Goal: Information Seeking & Learning: Learn about a topic

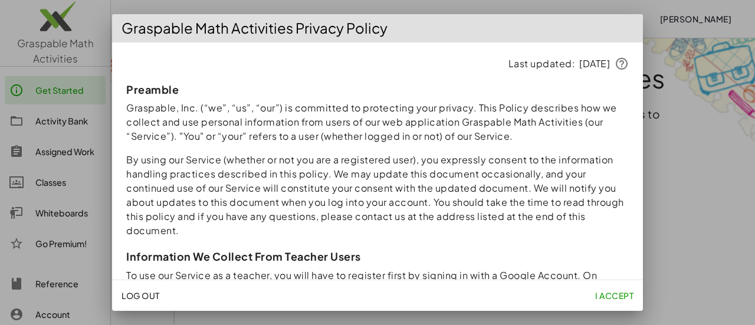
click at [620, 290] on span "I accept" at bounding box center [614, 295] width 38 height 11
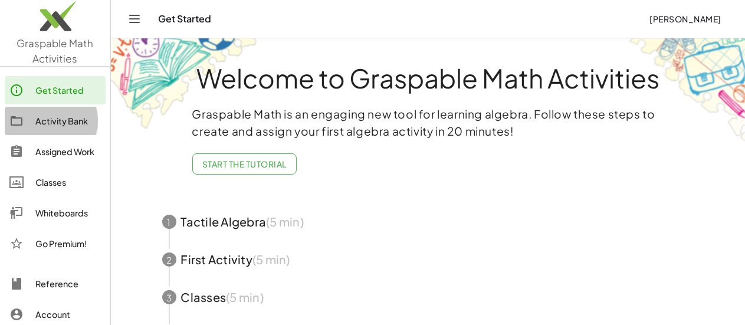
click at [70, 114] on div "Activity Bank" at bounding box center [67, 121] width 65 height 14
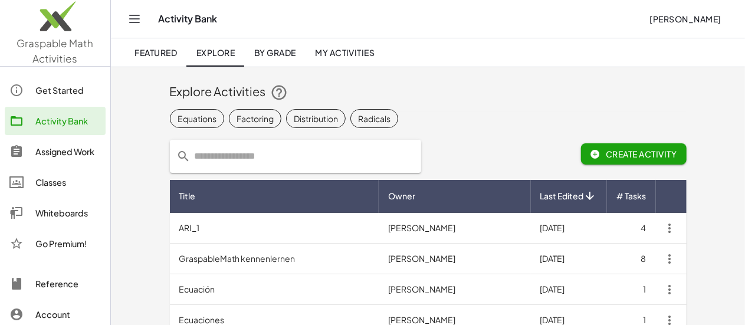
click at [191, 146] on input "text" at bounding box center [302, 156] width 223 height 33
click at [54, 35] on img at bounding box center [55, 19] width 110 height 50
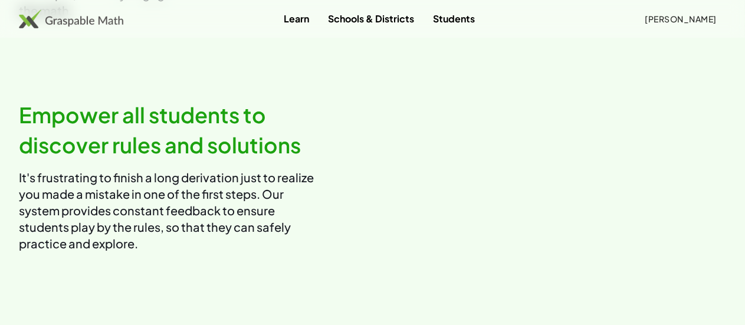
scroll to position [1093, 0]
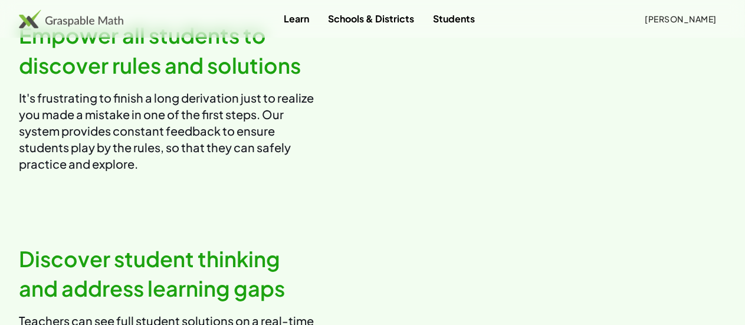
click at [305, 172] on p "It's frustrating to finish a long derivation just to realize you made a mistake…" at bounding box center [166, 131] width 295 height 83
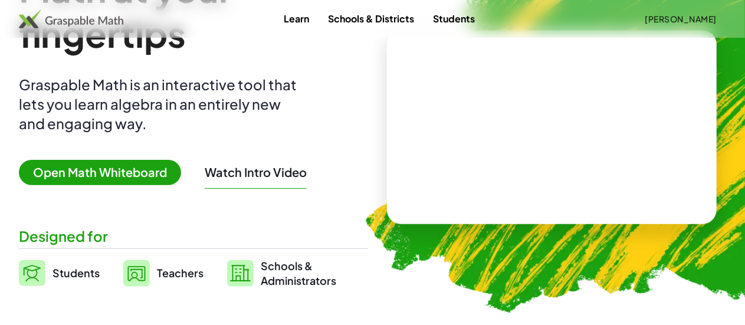
scroll to position [100, 0]
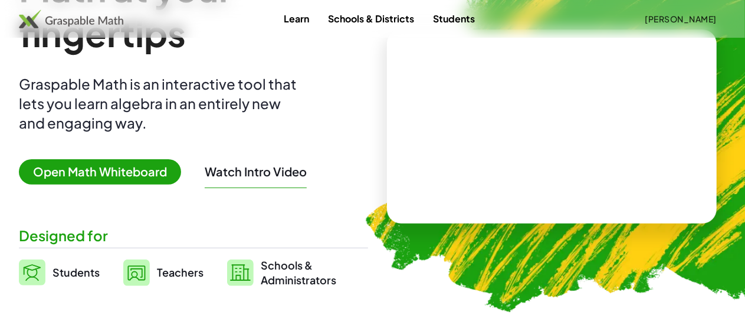
click at [157, 172] on span "Open Math Whiteboard" at bounding box center [100, 171] width 162 height 25
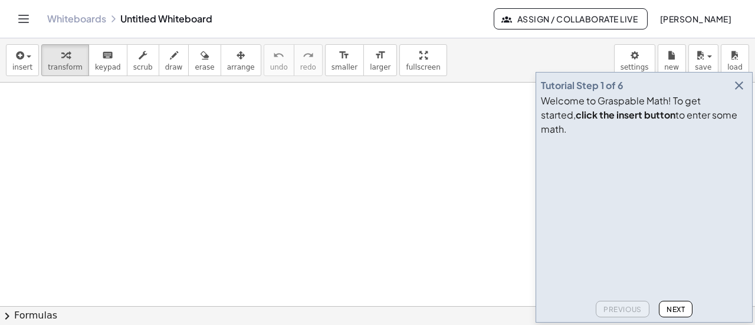
scroll to position [86, 0]
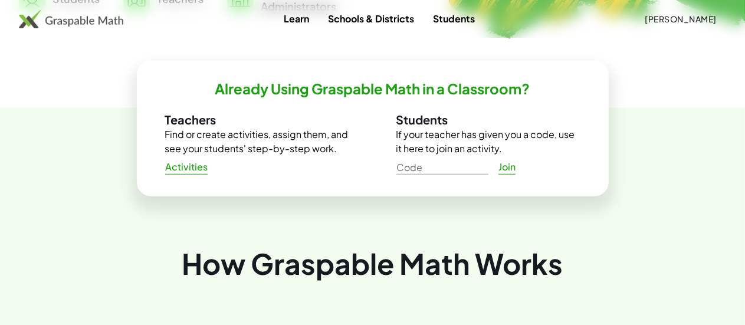
scroll to position [382, 0]
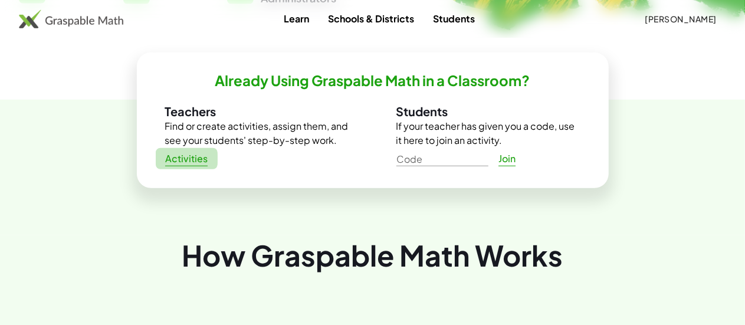
click at [186, 156] on span "Activities" at bounding box center [186, 159] width 43 height 12
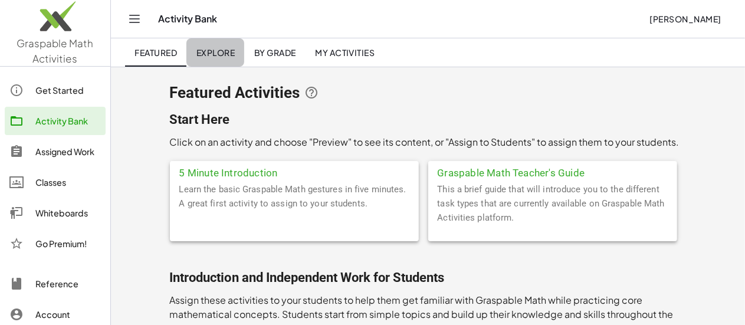
click at [232, 57] on link "Explore" at bounding box center [215, 52] width 58 height 28
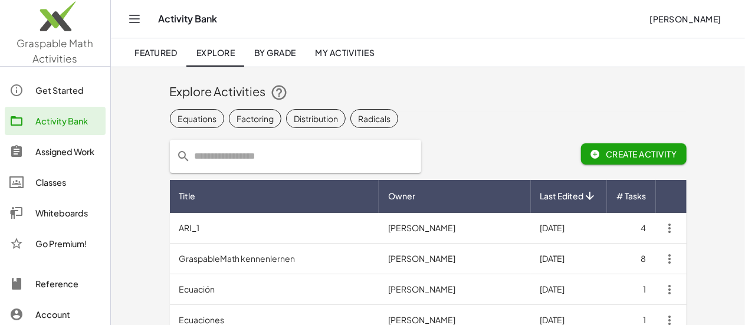
click at [210, 159] on input "text" at bounding box center [302, 156] width 223 height 33
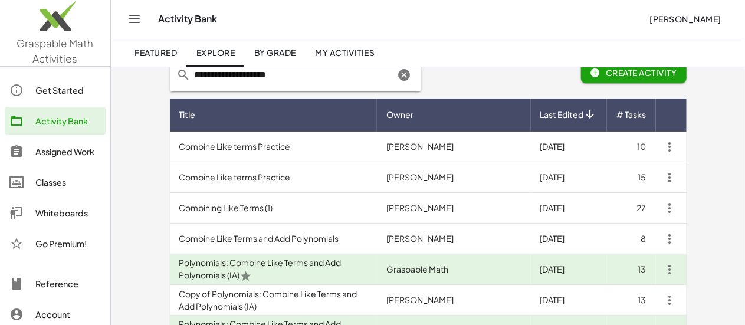
scroll to position [80, 0]
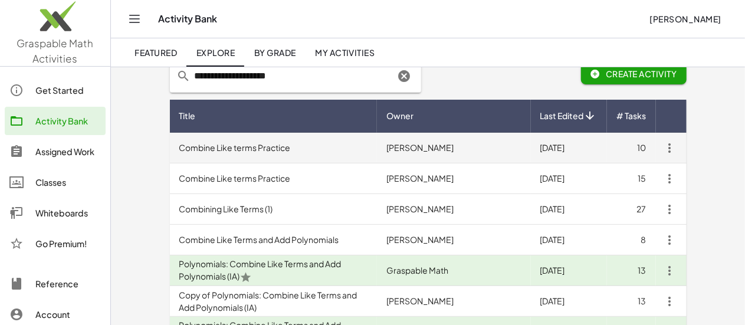
click at [221, 142] on td "Combine Like terms Practice" at bounding box center [273, 148] width 207 height 31
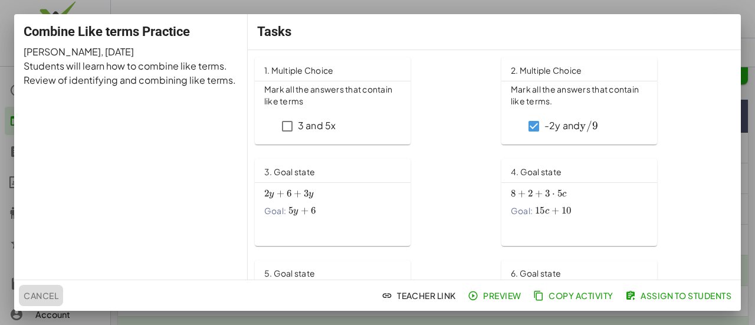
click at [58, 294] on span "Cancel" at bounding box center [41, 295] width 35 height 11
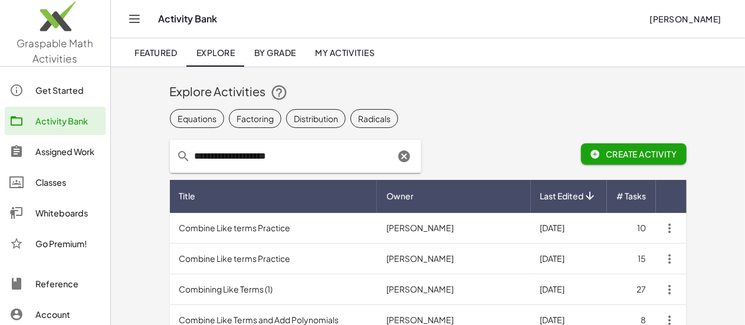
drag, startPoint x: 264, startPoint y: 156, endPoint x: 131, endPoint y: 154, distance: 133.3
click at [170, 154] on div "**********" at bounding box center [295, 156] width 251 height 33
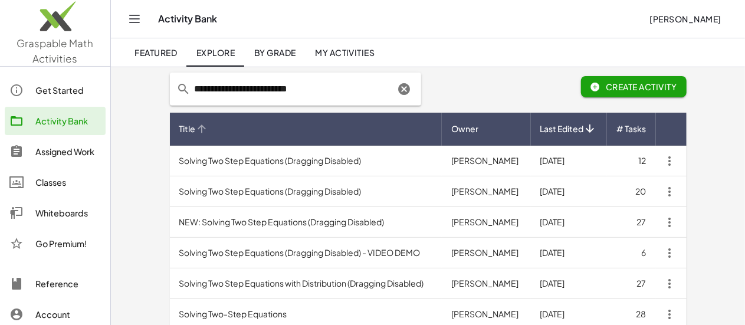
scroll to position [70, 0]
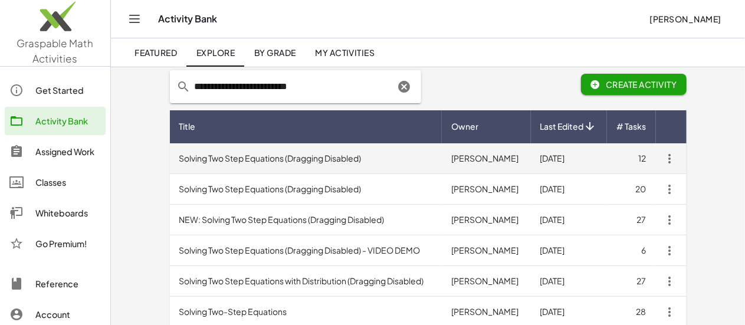
click at [305, 156] on td "Solving Two Step Equations (Dragging Disabled)" at bounding box center [306, 158] width 272 height 31
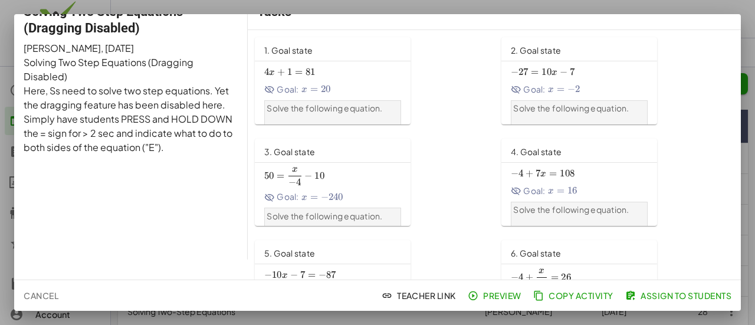
scroll to position [22, 0]
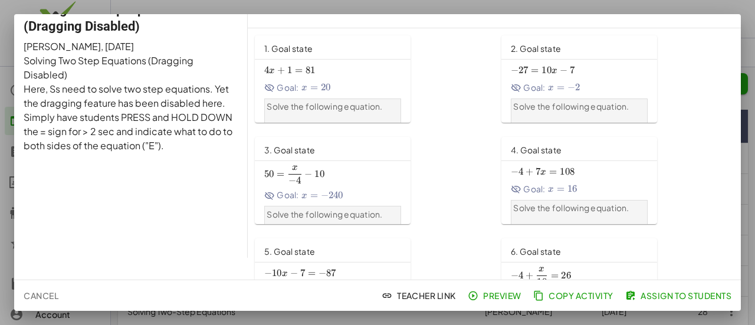
click at [487, 290] on button "Preview" at bounding box center [495, 295] width 61 height 21
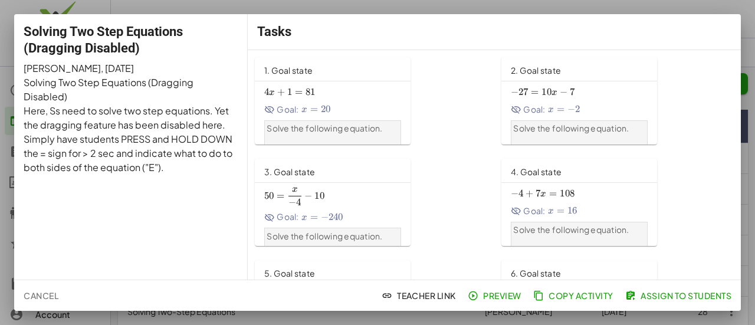
click at [743, 156] on div at bounding box center [377, 162] width 755 height 325
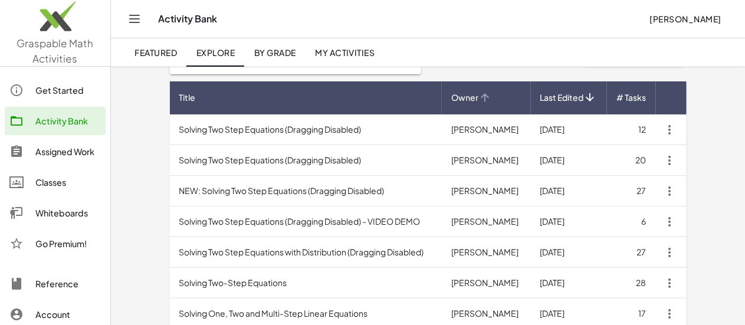
scroll to position [112, 0]
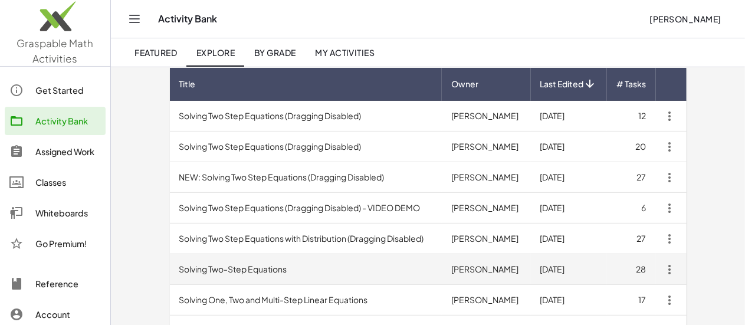
click at [215, 262] on td "Solving Two-Step Equations" at bounding box center [306, 269] width 272 height 31
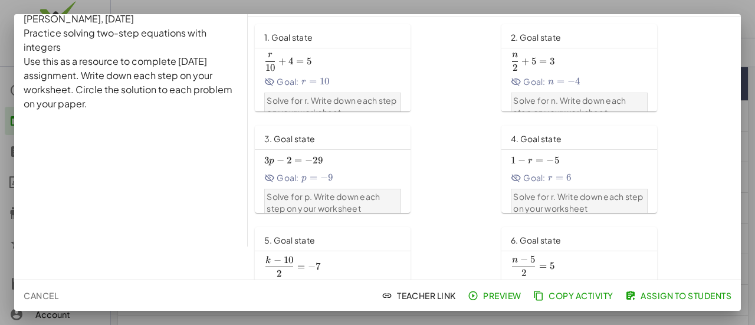
scroll to position [42, 0]
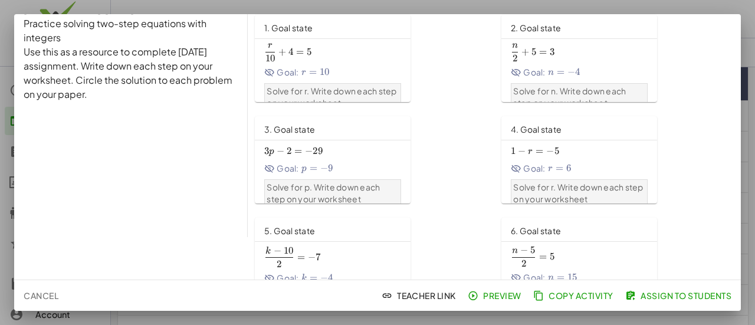
click at [507, 299] on span "Preview" at bounding box center [495, 295] width 51 height 11
click at [751, 254] on div at bounding box center [377, 162] width 755 height 325
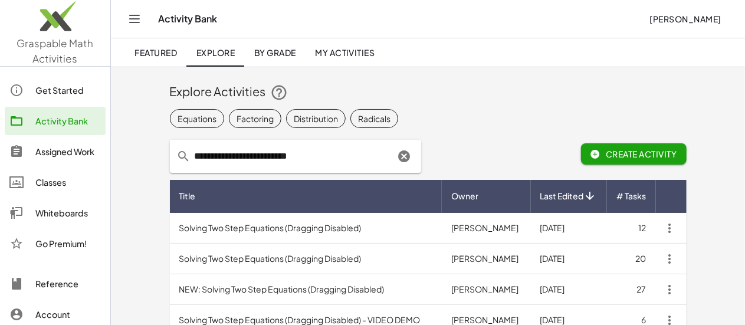
drag, startPoint x: 293, startPoint y: 152, endPoint x: 88, endPoint y: 162, distance: 204.3
click at [88, 162] on div "Graspable Math Activities Get Started Activity Bank Assigned Work Classes White…" at bounding box center [372, 266] width 745 height 533
type input "**********"
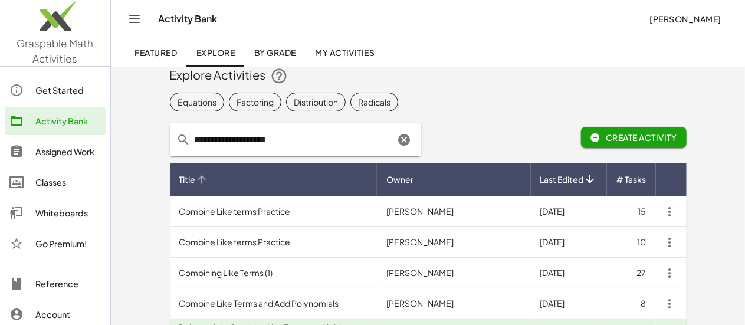
scroll to position [41, 0]
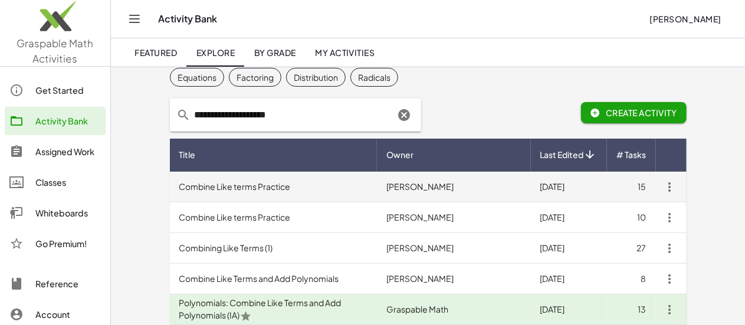
click at [213, 190] on td "Combine Like terms Practice" at bounding box center [273, 187] width 207 height 31
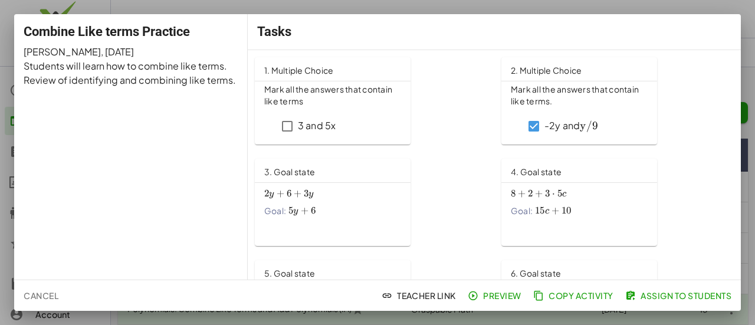
click at [511, 297] on span "Preview" at bounding box center [495, 295] width 51 height 11
click at [744, 74] on div at bounding box center [377, 162] width 755 height 325
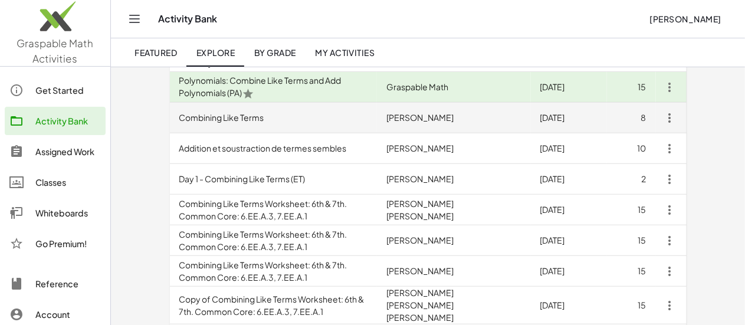
scroll to position [326, 0]
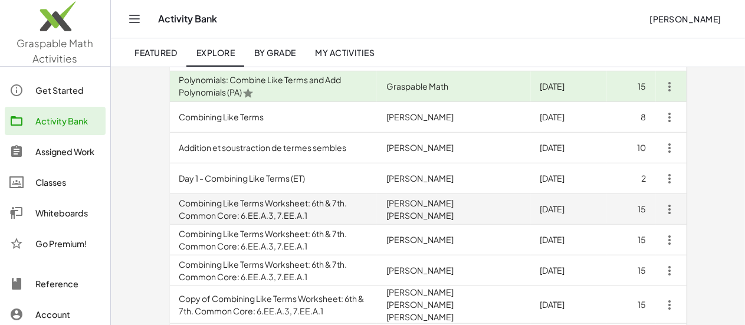
click at [237, 206] on td "Combining Like Terms Worksheet: 6th & 7th. Common Core: 6.EE.A.3, 7.EE.A.1" at bounding box center [273, 209] width 207 height 31
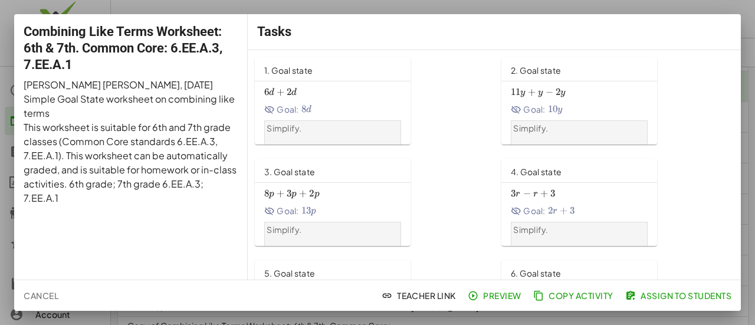
click at [501, 295] on span "Preview" at bounding box center [495, 295] width 51 height 11
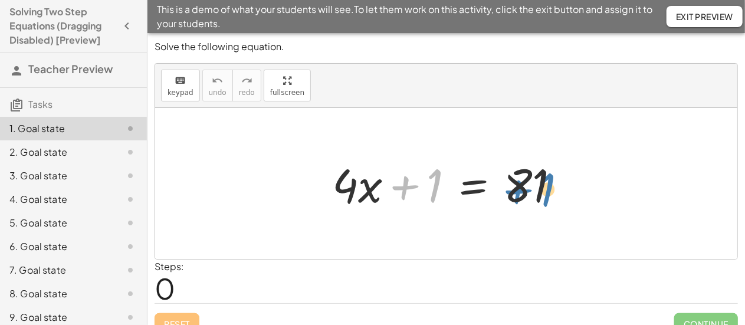
drag, startPoint x: 418, startPoint y: 185, endPoint x: 547, endPoint y: 180, distance: 129.2
click at [547, 180] on div at bounding box center [450, 183] width 249 height 61
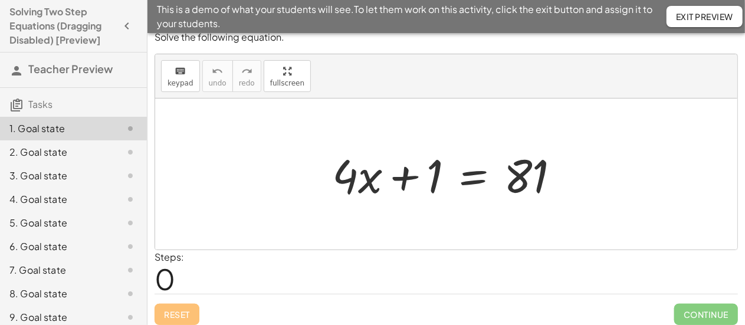
scroll to position [15, 0]
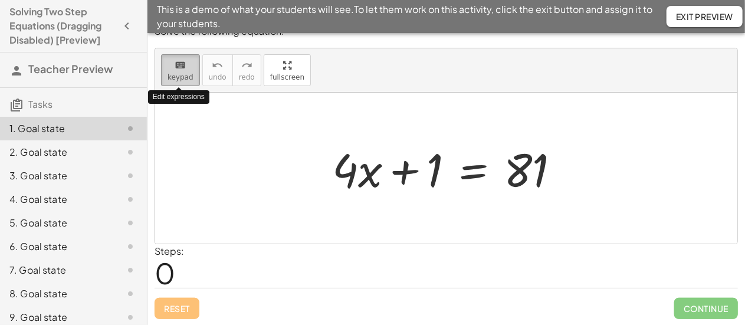
click at [192, 75] on button "keyboard keypad" at bounding box center [180, 70] width 39 height 32
drag, startPoint x: 387, startPoint y: 213, endPoint x: 400, endPoint y: 212, distance: 12.5
click at [400, 212] on div at bounding box center [446, 168] width 582 height 151
click at [185, 73] on span "keypad" at bounding box center [180, 77] width 26 height 8
drag, startPoint x: 402, startPoint y: 203, endPoint x: 416, endPoint y: 206, distance: 15.0
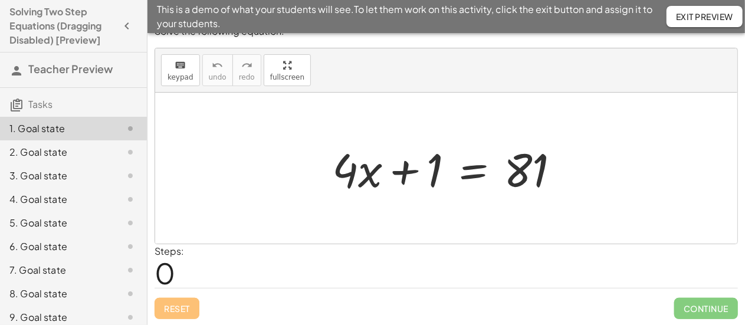
click at [416, 206] on div at bounding box center [446, 168] width 582 height 151
drag, startPoint x: 428, startPoint y: 178, endPoint x: 553, endPoint y: 176, distance: 125.0
click at [553, 176] on div at bounding box center [450, 168] width 249 height 61
drag, startPoint x: 415, startPoint y: 172, endPoint x: 583, endPoint y: 171, distance: 168.1
click at [583, 171] on div "+ 1 + · 4 · x + 1 = 81" at bounding box center [446, 168] width 582 height 151
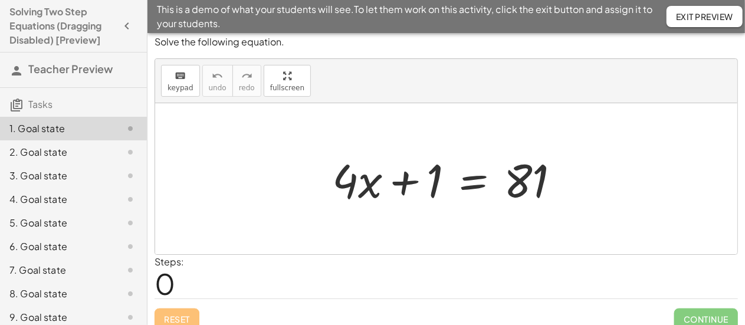
scroll to position [0, 0]
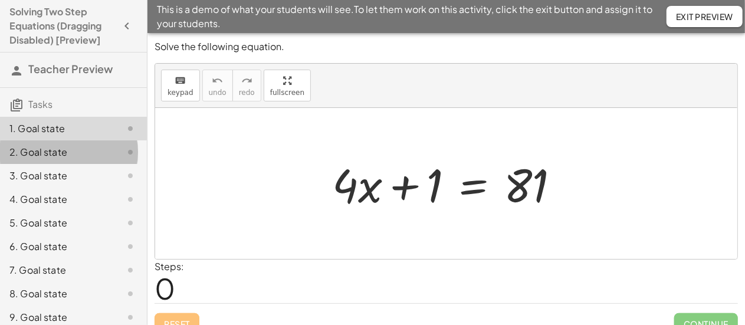
click at [48, 188] on div "2. Goal state" at bounding box center [73, 200] width 147 height 24
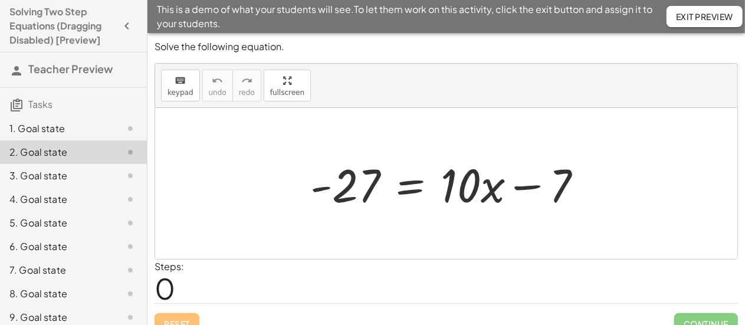
click at [55, 103] on h3 "Tasks" at bounding box center [73, 100] width 147 height 25
click at [51, 126] on div "1. Goal state" at bounding box center [56, 128] width 95 height 14
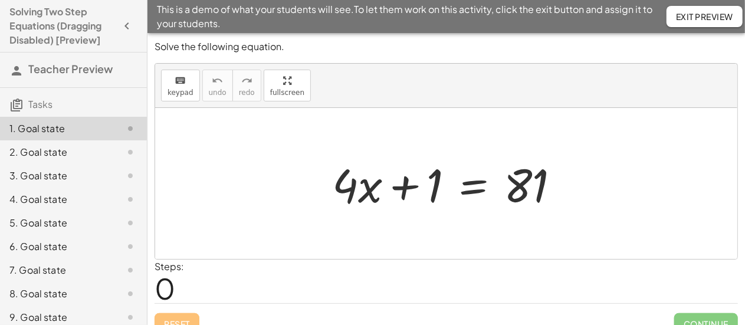
scroll to position [15, 0]
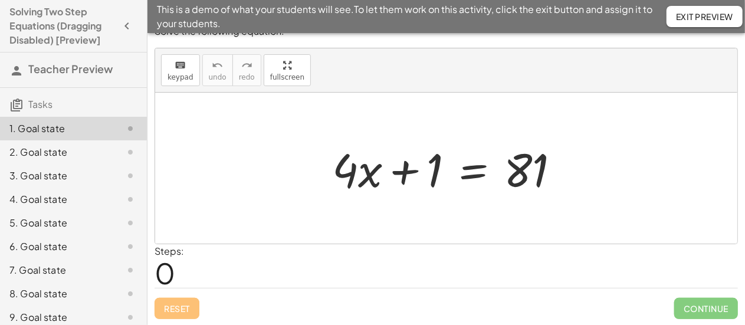
drag, startPoint x: 399, startPoint y: 209, endPoint x: 424, endPoint y: 211, distance: 25.5
click at [424, 211] on div at bounding box center [446, 168] width 582 height 151
click at [192, 78] on button "keyboard keypad" at bounding box center [180, 70] width 39 height 32
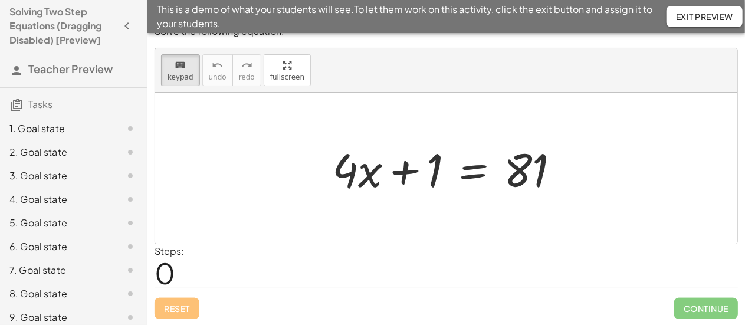
click at [173, 277] on span "0" at bounding box center [165, 273] width 21 height 36
drag, startPoint x: 163, startPoint y: 272, endPoint x: 232, endPoint y: 272, distance: 69.6
click at [232, 272] on div "Steps: 0" at bounding box center [446, 266] width 583 height 44
click at [326, 261] on div "Steps: 0" at bounding box center [446, 266] width 583 height 44
drag, startPoint x: 405, startPoint y: 195, endPoint x: 559, endPoint y: 183, distance: 154.4
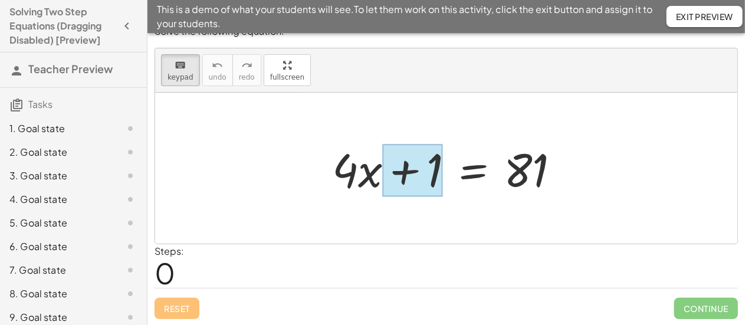
click at [425, 166] on div at bounding box center [412, 170] width 60 height 52
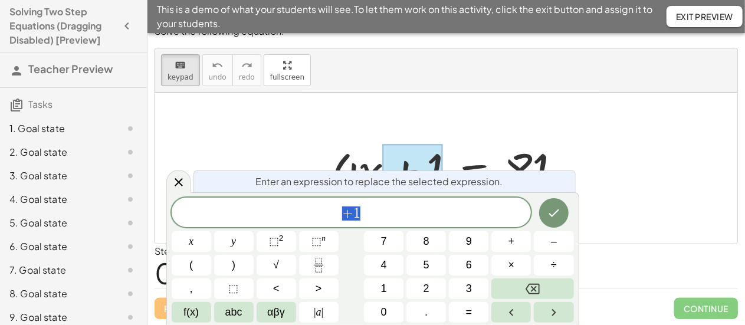
click at [616, 179] on div at bounding box center [446, 168] width 582 height 151
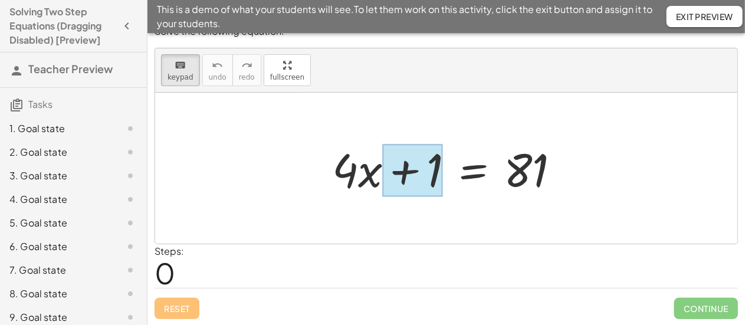
click at [395, 169] on div at bounding box center [412, 170] width 60 height 52
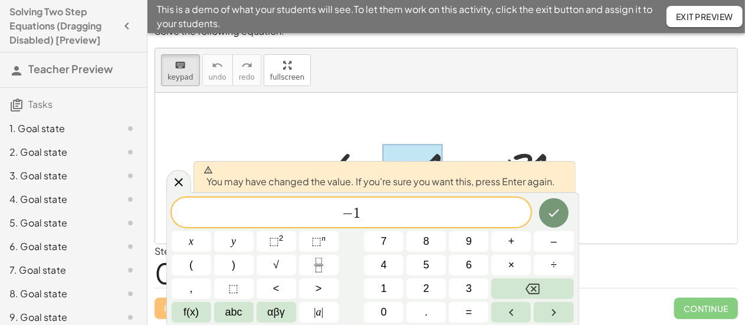
click at [640, 167] on div at bounding box center [446, 168] width 582 height 151
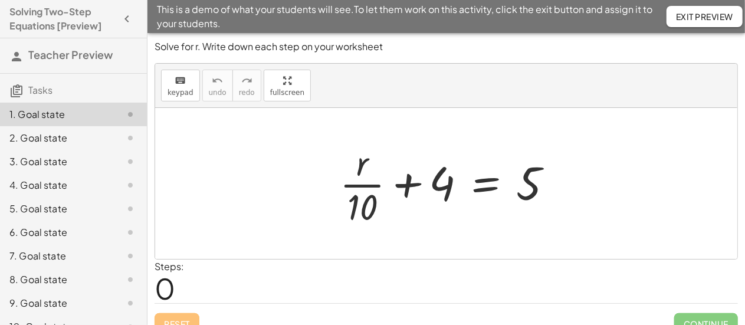
click at [435, 185] on div at bounding box center [451, 183] width 234 height 91
drag, startPoint x: 435, startPoint y: 185, endPoint x: 549, endPoint y: 193, distance: 114.1
click at [549, 193] on div at bounding box center [451, 183] width 234 height 91
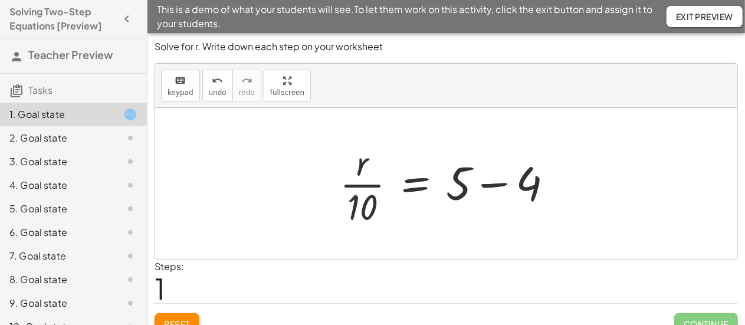
click at [365, 211] on div at bounding box center [451, 183] width 234 height 91
click at [471, 182] on div at bounding box center [451, 183] width 234 height 91
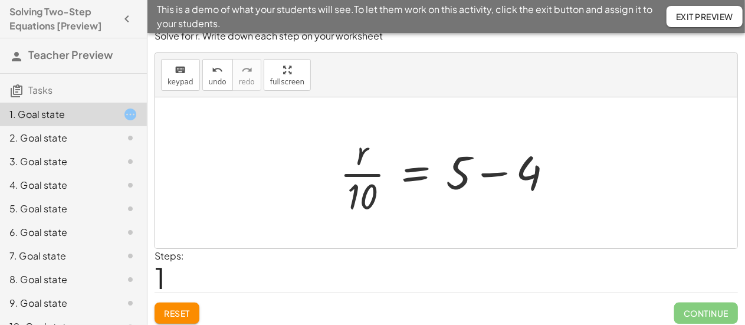
scroll to position [15, 0]
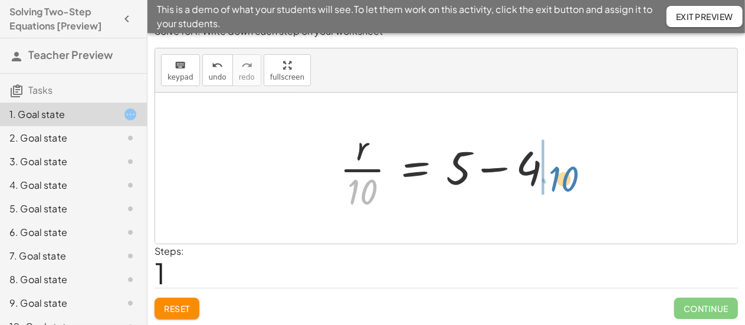
drag, startPoint x: 371, startPoint y: 192, endPoint x: 576, endPoint y: 178, distance: 205.7
click at [576, 178] on div "+ · r · 10 + 4 = 5 · 10 · r · 10 4 = 5 + −" at bounding box center [446, 168] width 582 height 151
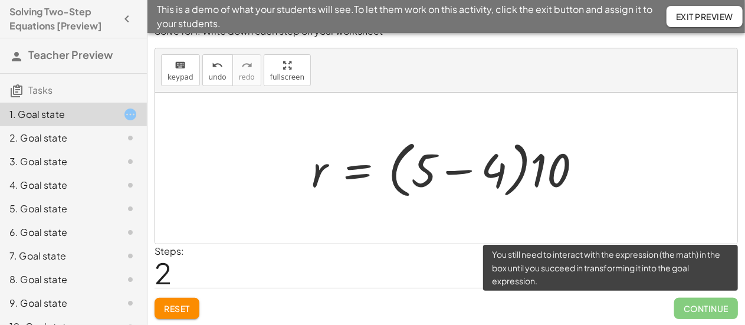
click at [675, 298] on span "Continue" at bounding box center [706, 308] width 64 height 21
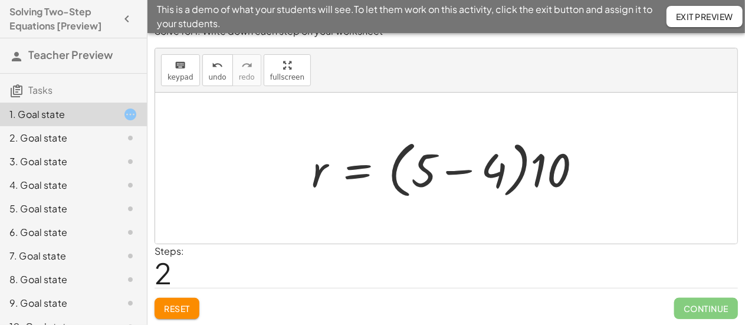
click at [494, 160] on div at bounding box center [450, 168] width 291 height 68
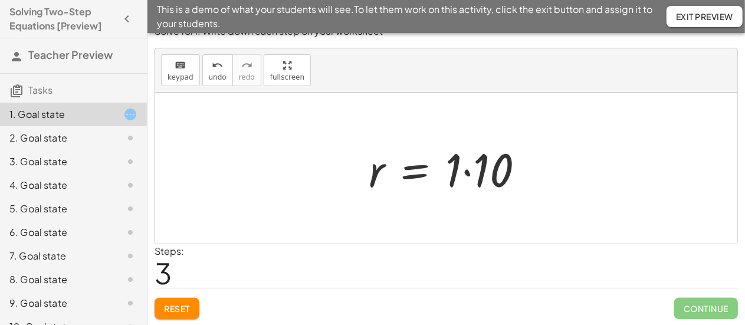
click at [486, 168] on div at bounding box center [451, 168] width 177 height 61
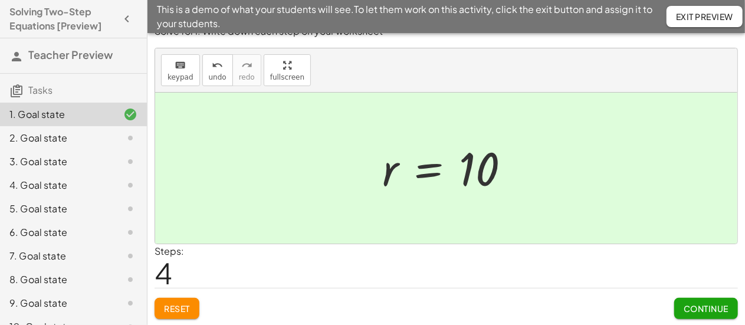
click at [712, 304] on span "Continue" at bounding box center [705, 308] width 45 height 11
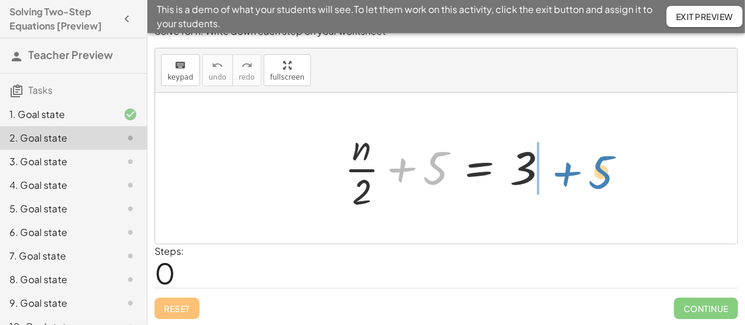
drag, startPoint x: 429, startPoint y: 168, endPoint x: 594, endPoint y: 171, distance: 165.1
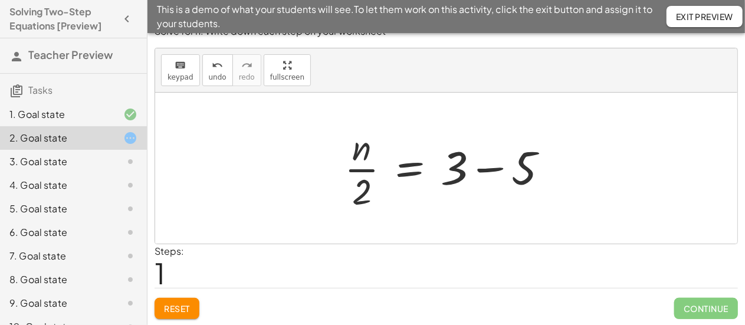
click at [469, 175] on div at bounding box center [450, 168] width 225 height 91
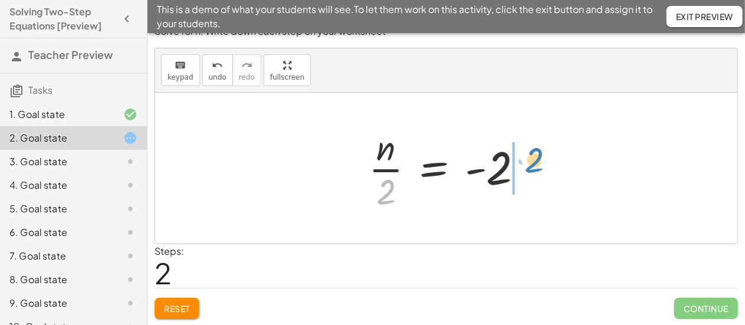
drag, startPoint x: 389, startPoint y: 190, endPoint x: 538, endPoint y: 159, distance: 152.0
click at [538, 159] on div at bounding box center [451, 168] width 176 height 91
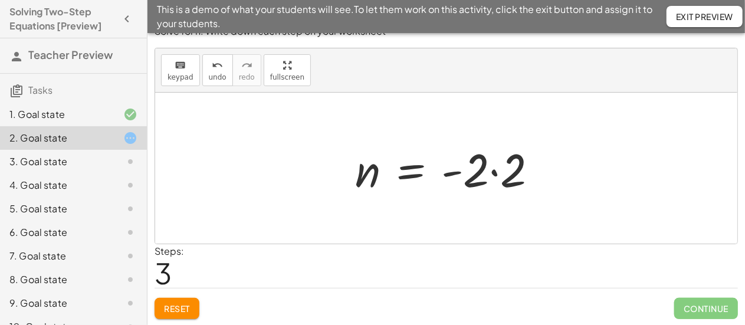
click at [492, 182] on div at bounding box center [450, 168] width 203 height 61
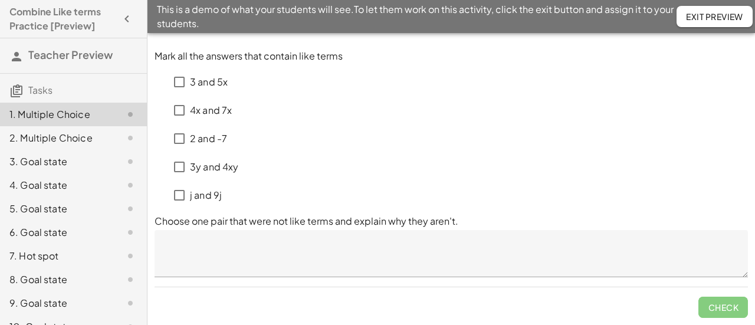
click at [64, 173] on div "2. Multiple Choice" at bounding box center [73, 185] width 147 height 24
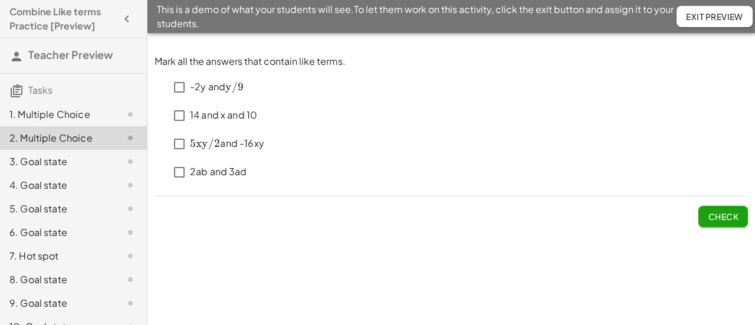
click at [65, 161] on div "3. Goal state" at bounding box center [56, 162] width 95 height 14
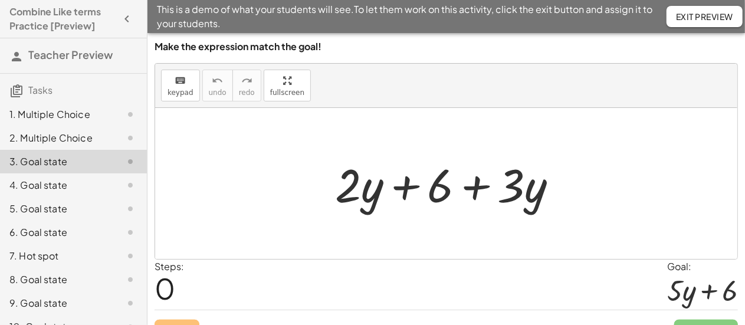
click at [380, 189] on div at bounding box center [451, 183] width 244 height 61
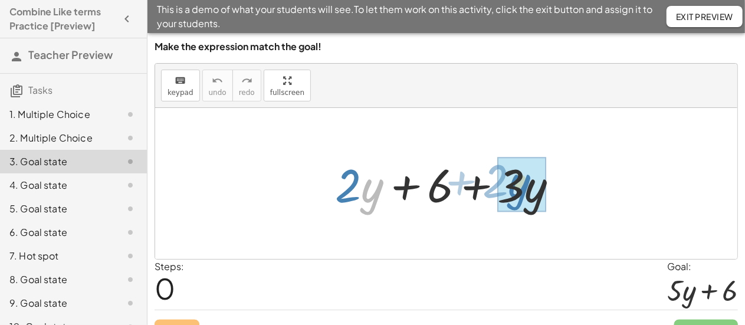
drag, startPoint x: 369, startPoint y: 189, endPoint x: 515, endPoint y: 184, distance: 146.9
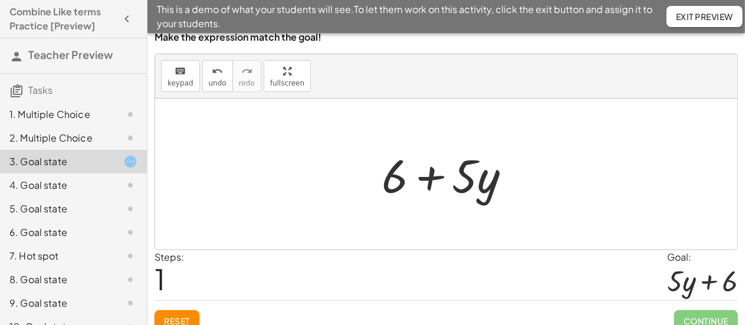
scroll to position [21, 0]
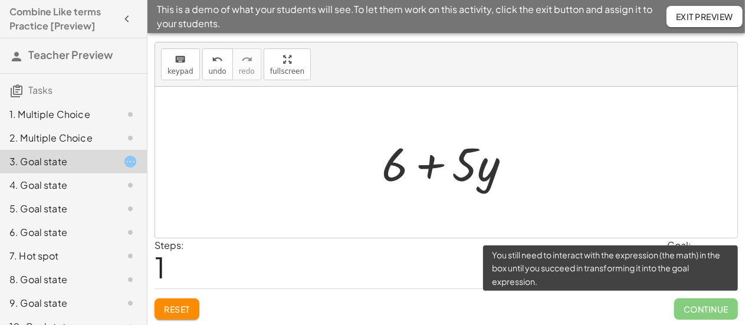
click at [712, 306] on span "Continue" at bounding box center [706, 308] width 64 height 21
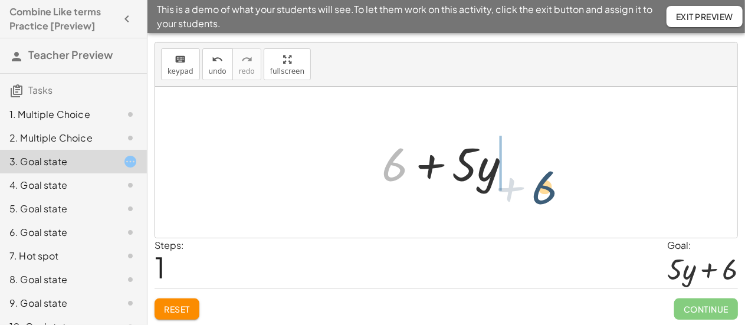
drag, startPoint x: 398, startPoint y: 167, endPoint x: 550, endPoint y: 189, distance: 153.7
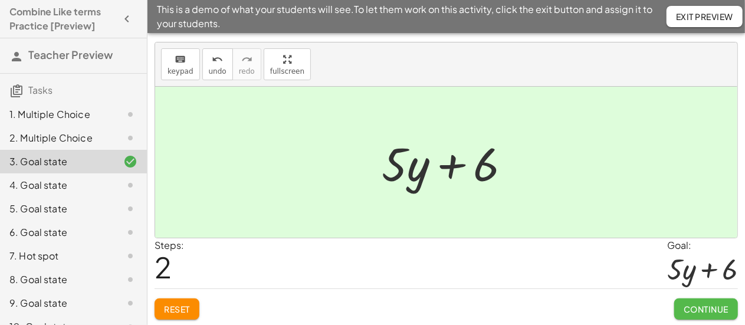
click at [708, 306] on span "Continue" at bounding box center [705, 309] width 45 height 11
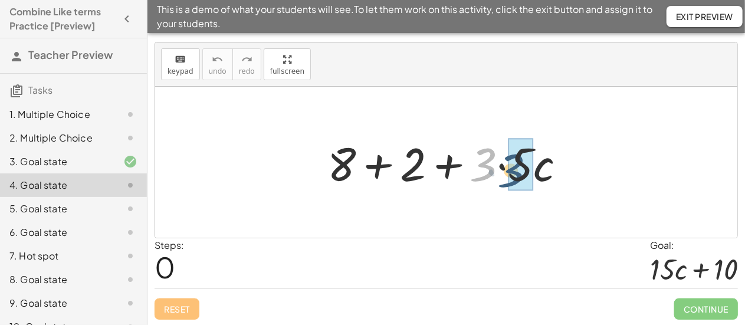
drag, startPoint x: 486, startPoint y: 159, endPoint x: 514, endPoint y: 165, distance: 28.9
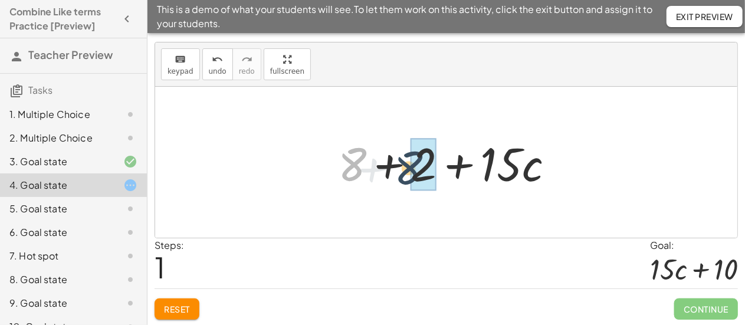
drag, startPoint x: 357, startPoint y: 163, endPoint x: 426, endPoint y: 165, distance: 69.6
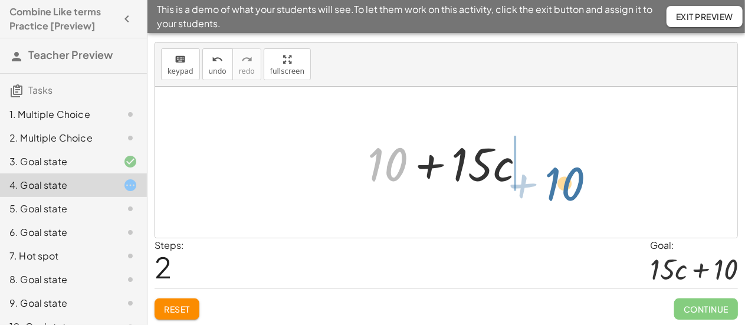
drag, startPoint x: 398, startPoint y: 166, endPoint x: 576, endPoint y: 182, distance: 178.8
click at [576, 182] on div "+ 8 + 2 + · 3 · 5 · c + 8 + 2 + · 15 · c + 10 + + · · c 15 10" at bounding box center [446, 162] width 582 height 151
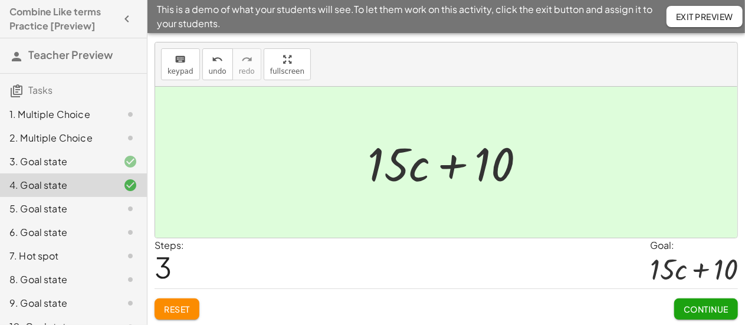
click at [700, 304] on span "Continue" at bounding box center [705, 309] width 45 height 11
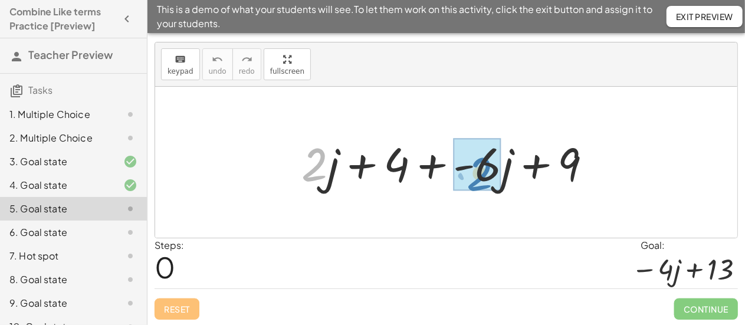
drag, startPoint x: 313, startPoint y: 166, endPoint x: 480, endPoint y: 175, distance: 167.7
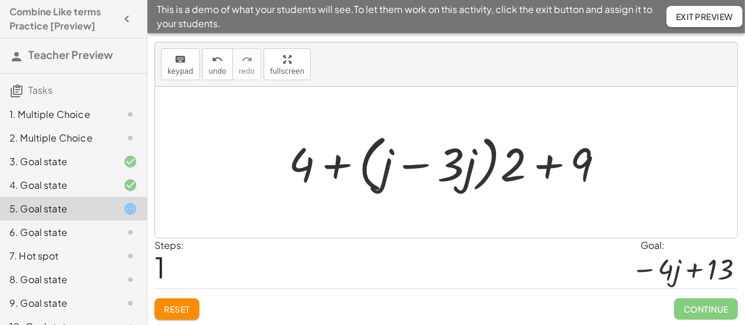
click at [160, 301] on button "Reset" at bounding box center [177, 308] width 45 height 21
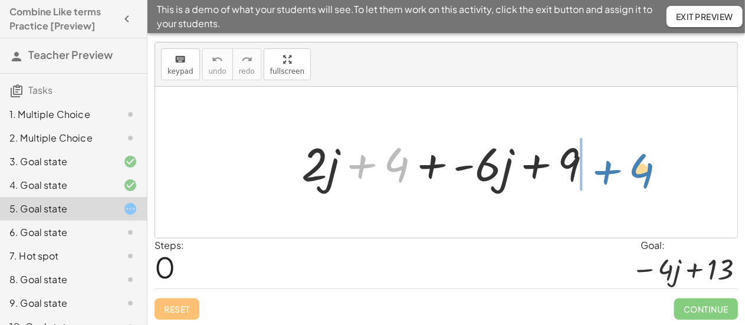
drag, startPoint x: 395, startPoint y: 165, endPoint x: 638, endPoint y: 169, distance: 243.6
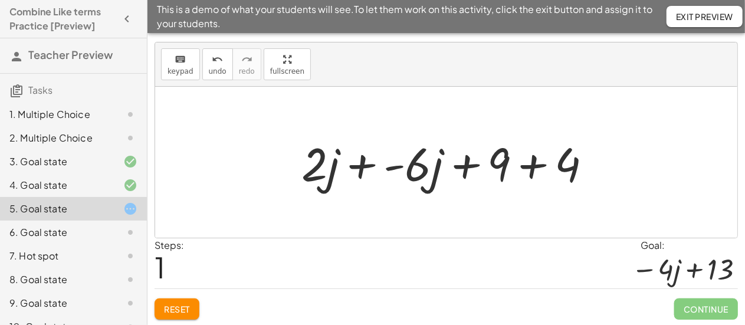
click at [419, 172] on div at bounding box center [450, 162] width 311 height 61
drag, startPoint x: 320, startPoint y: 167, endPoint x: 311, endPoint y: 169, distance: 8.4
click at [311, 169] on div at bounding box center [450, 162] width 311 height 61
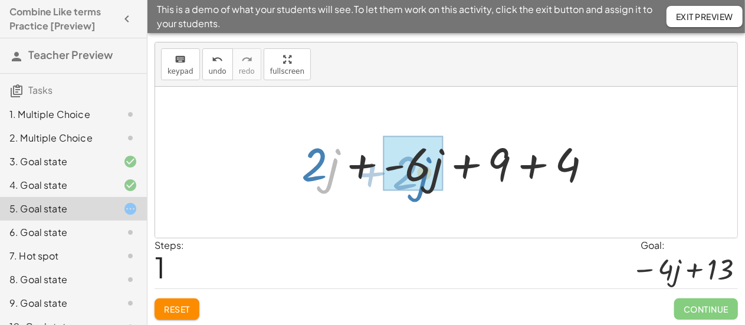
drag, startPoint x: 333, startPoint y: 168, endPoint x: 423, endPoint y: 176, distance: 91.2
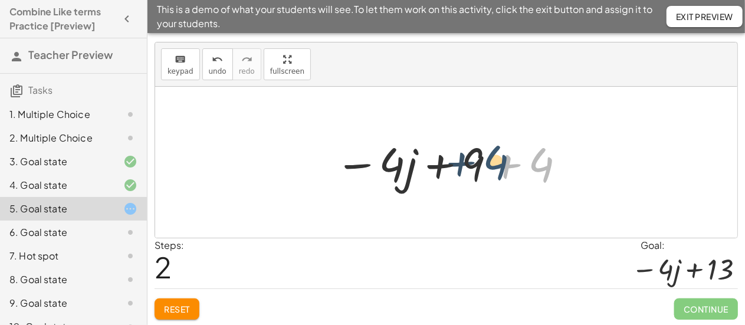
drag, startPoint x: 533, startPoint y: 169, endPoint x: 486, endPoint y: 166, distance: 47.3
click at [486, 166] on div at bounding box center [451, 162] width 244 height 61
drag, startPoint x: 538, startPoint y: 168, endPoint x: 471, endPoint y: 165, distance: 66.7
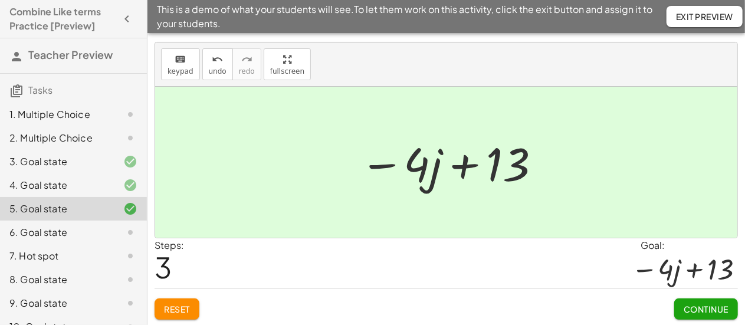
click at [64, 262] on div "7. Hot spot" at bounding box center [56, 256] width 95 height 14
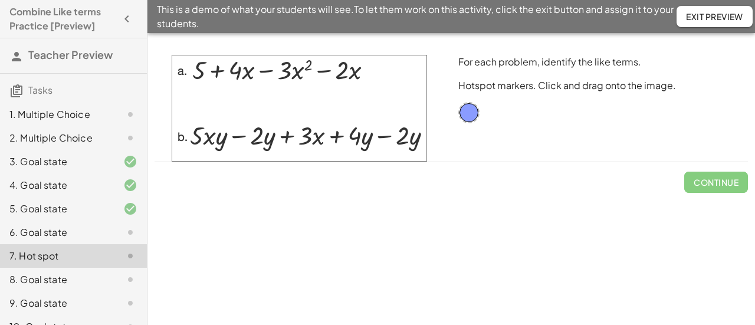
drag, startPoint x: 251, startPoint y: 69, endPoint x: 367, endPoint y: 77, distance: 116.5
click at [367, 77] on img at bounding box center [299, 108] width 255 height 107
click at [70, 226] on div "6. Goal state" at bounding box center [56, 232] width 95 height 14
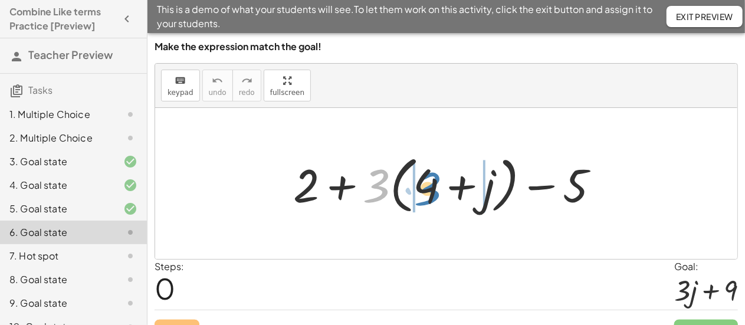
drag, startPoint x: 378, startPoint y: 180, endPoint x: 429, endPoint y: 183, distance: 51.4
click at [429, 183] on div at bounding box center [450, 184] width 327 height 68
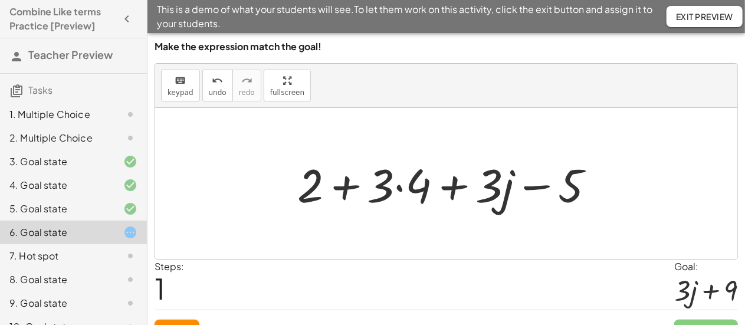
click at [402, 192] on div at bounding box center [450, 183] width 319 height 61
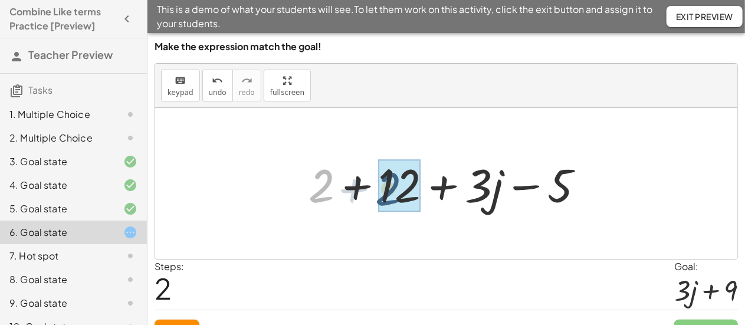
drag, startPoint x: 330, startPoint y: 185, endPoint x: 383, endPoint y: 189, distance: 53.2
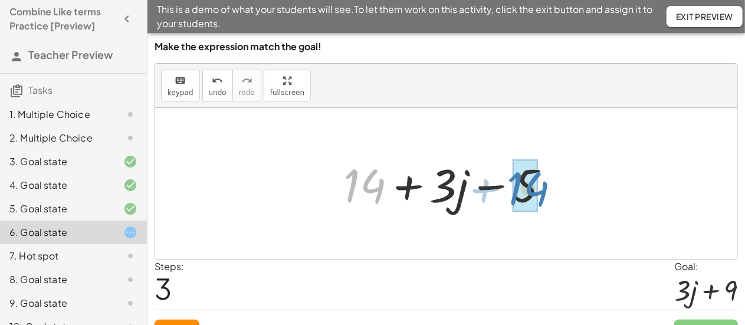
drag, startPoint x: 377, startPoint y: 188, endPoint x: 539, endPoint y: 190, distance: 162.2
click at [539, 190] on div at bounding box center [450, 183] width 227 height 61
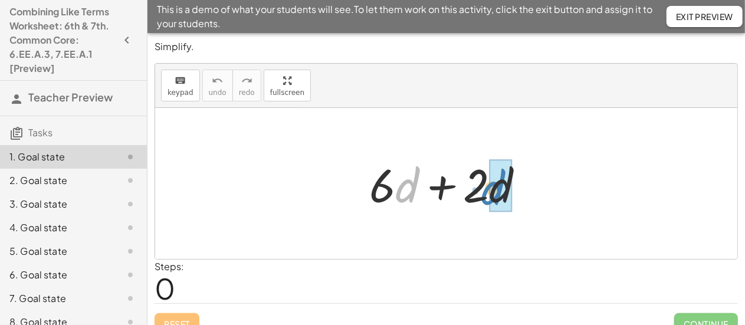
drag, startPoint x: 397, startPoint y: 192, endPoint x: 484, endPoint y: 194, distance: 86.1
click at [484, 194] on div at bounding box center [451, 183] width 176 height 61
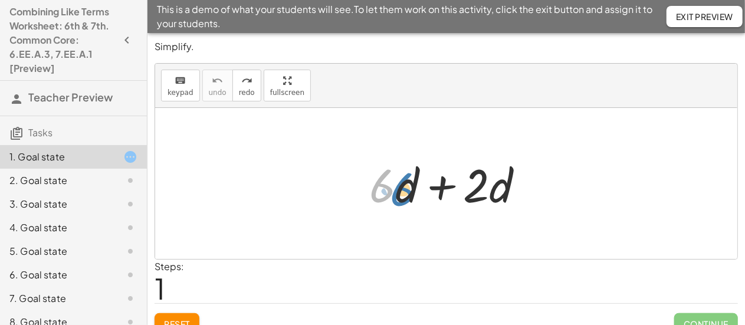
drag, startPoint x: 382, startPoint y: 193, endPoint x: 394, endPoint y: 195, distance: 11.9
click at [394, 195] on div at bounding box center [451, 183] width 176 height 61
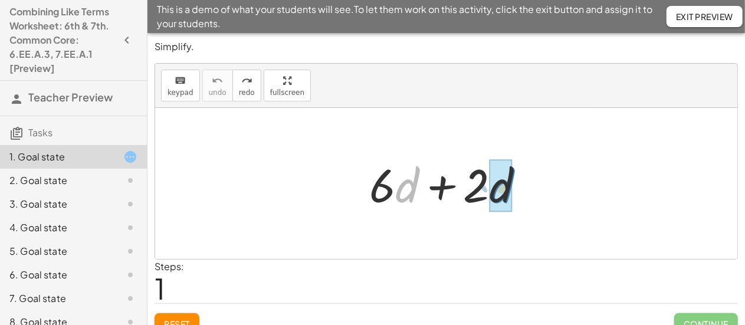
drag, startPoint x: 406, startPoint y: 195, endPoint x: 501, endPoint y: 195, distance: 94.9
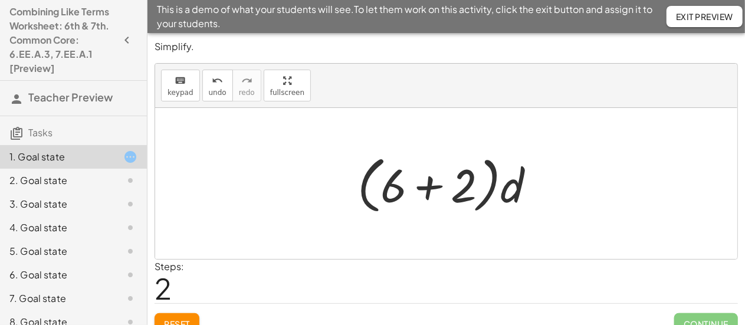
click at [420, 186] on div at bounding box center [450, 184] width 199 height 68
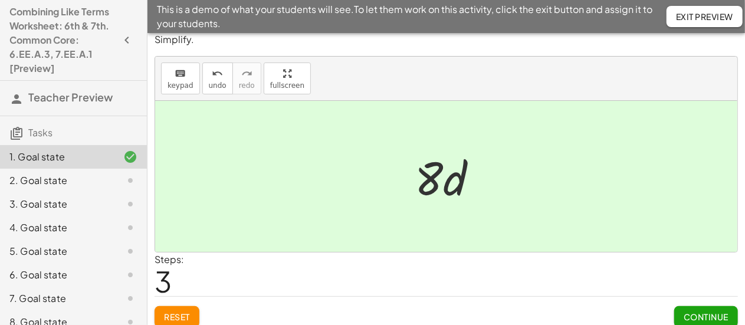
scroll to position [15, 0]
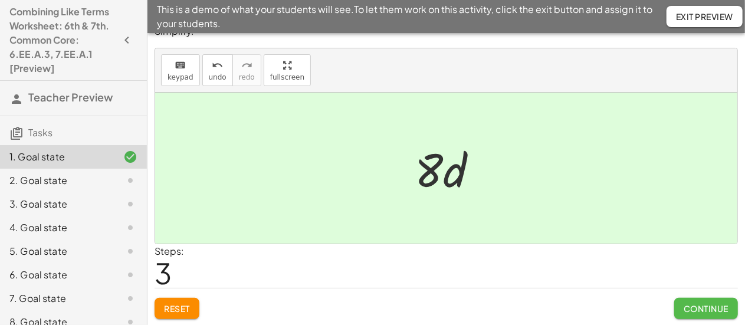
click at [705, 308] on span "Continue" at bounding box center [705, 308] width 45 height 11
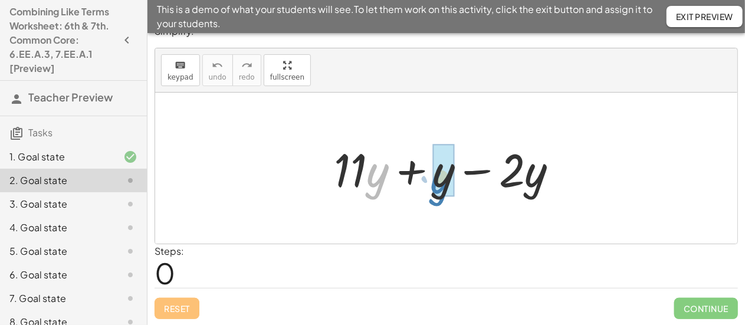
drag, startPoint x: 376, startPoint y: 174, endPoint x: 442, endPoint y: 180, distance: 65.7
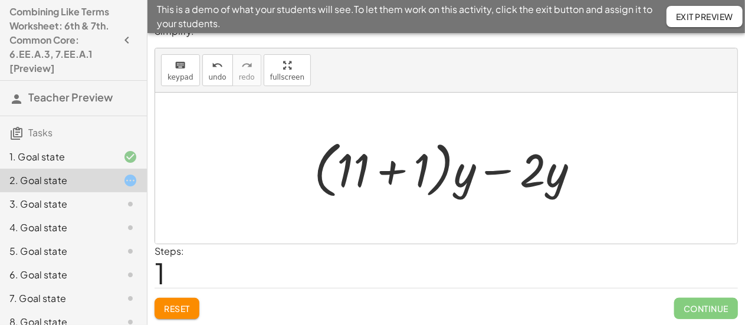
click at [411, 172] on div at bounding box center [451, 168] width 286 height 68
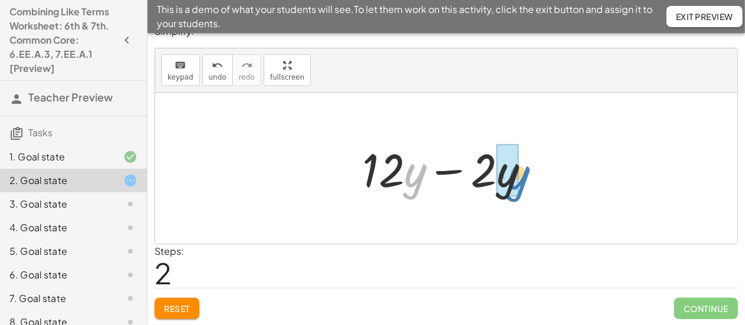
drag, startPoint x: 407, startPoint y: 176, endPoint x: 511, endPoint y: 179, distance: 103.8
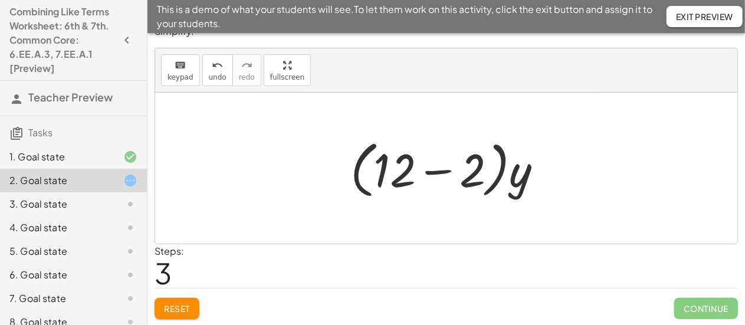
click at [466, 177] on div at bounding box center [450, 168] width 213 height 68
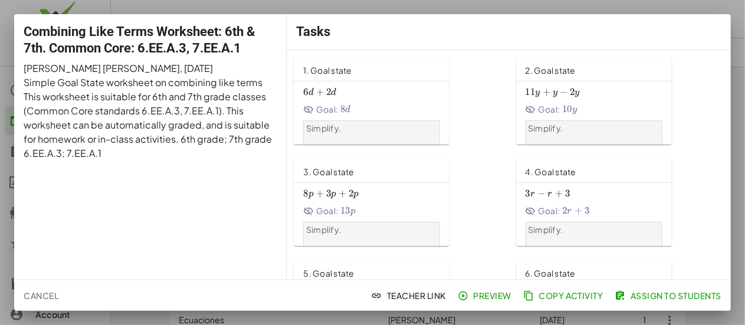
click at [694, 10] on div at bounding box center [372, 162] width 745 height 325
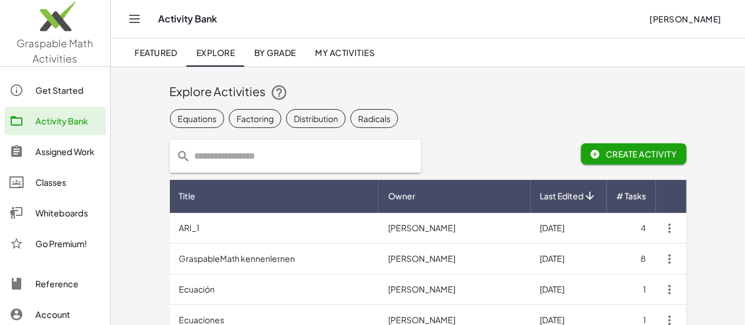
click at [233, 150] on input "text" at bounding box center [302, 156] width 223 height 33
type input "**********"
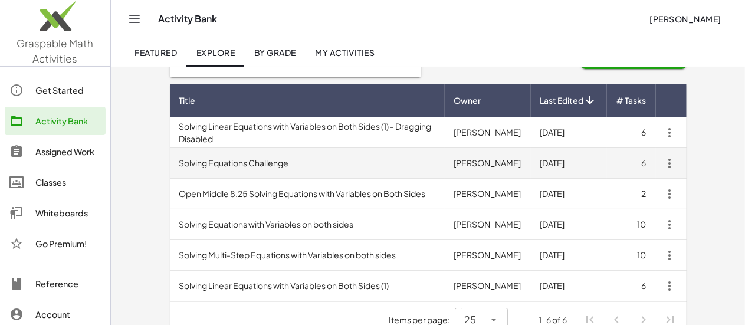
scroll to position [115, 0]
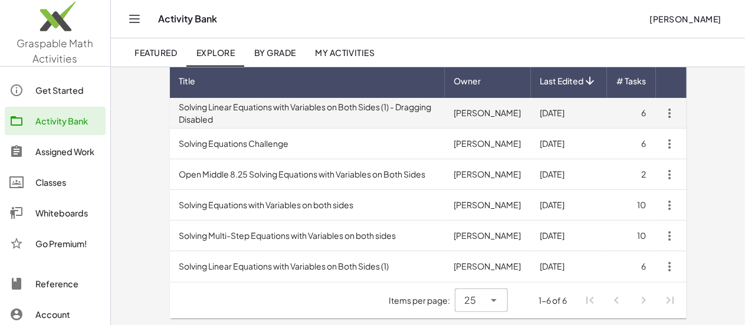
click at [284, 124] on td "Solving Linear Equations with Variables on Both Sides (1) - Dragging Disabled" at bounding box center [307, 113] width 275 height 31
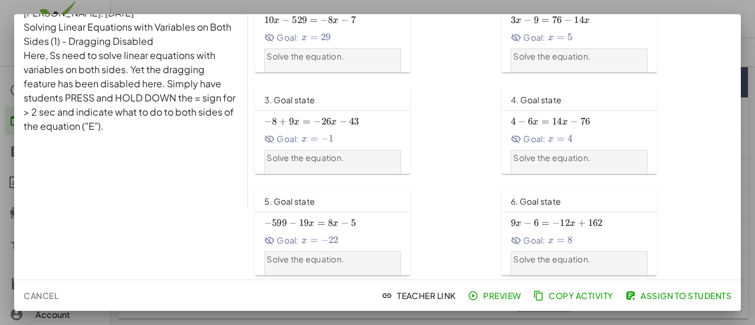
scroll to position [74, 0]
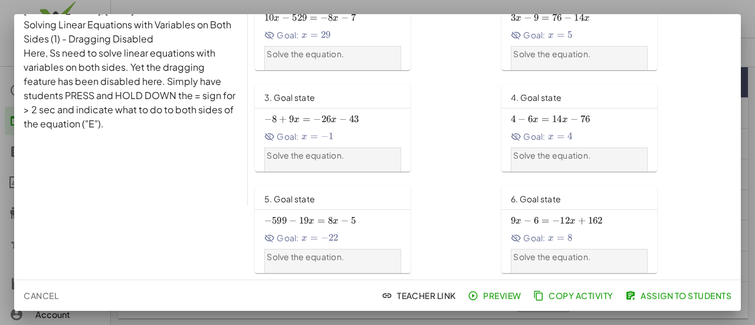
click at [493, 284] on div "Cancel Teacher Link Preview Copy Activity Assign to Students" at bounding box center [377, 295] width 727 height 31
click at [493, 294] on span "Preview" at bounding box center [495, 295] width 51 height 11
click at [744, 8] on div at bounding box center [377, 162] width 755 height 325
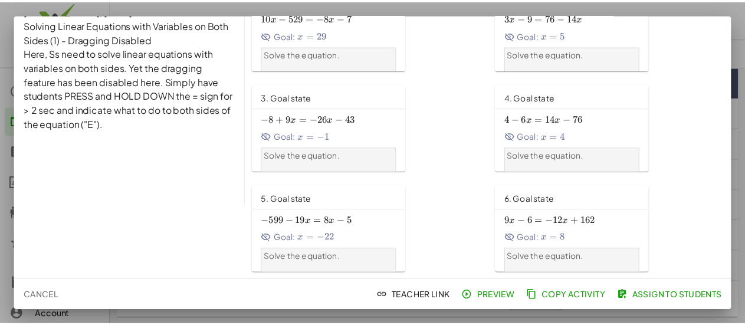
scroll to position [115, 0]
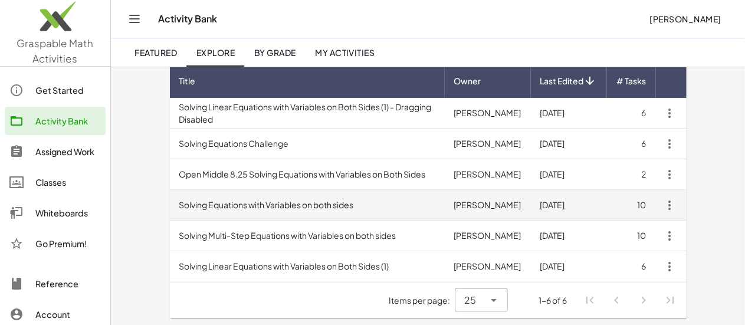
click at [198, 203] on td "Solving Equations with Variables on both sides" at bounding box center [307, 205] width 275 height 31
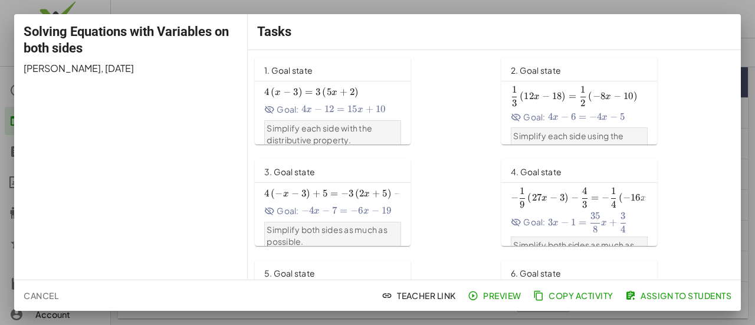
click at [494, 293] on span "Preview" at bounding box center [495, 295] width 51 height 11
click at [743, 18] on div at bounding box center [377, 162] width 755 height 325
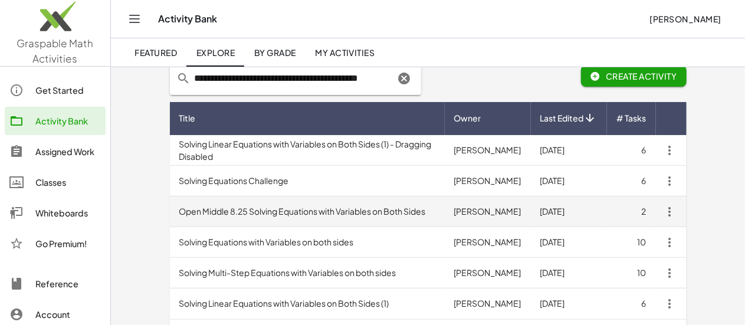
scroll to position [115, 0]
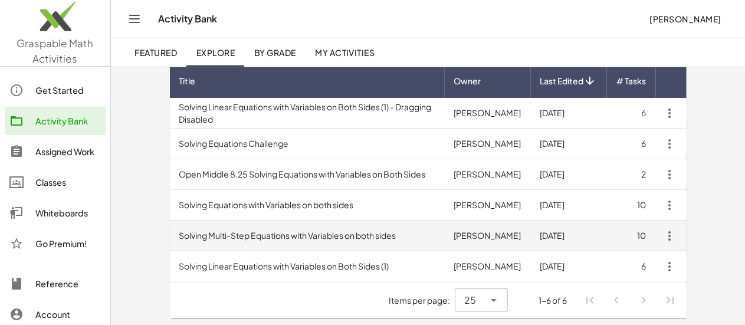
click at [294, 232] on td "Solving Multi-Step Equations with Variables on both sides" at bounding box center [307, 236] width 275 height 31
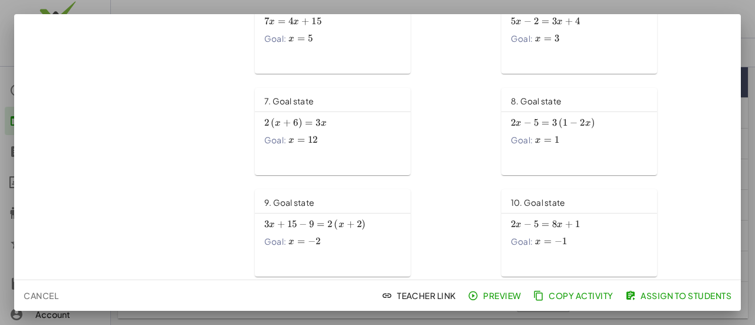
scroll to position [277, 0]
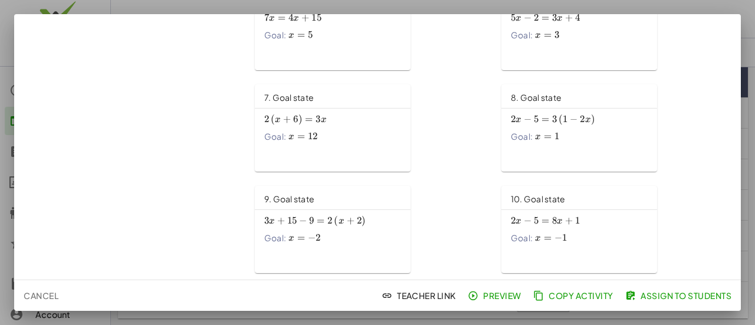
click at [496, 296] on span "Preview" at bounding box center [495, 295] width 51 height 11
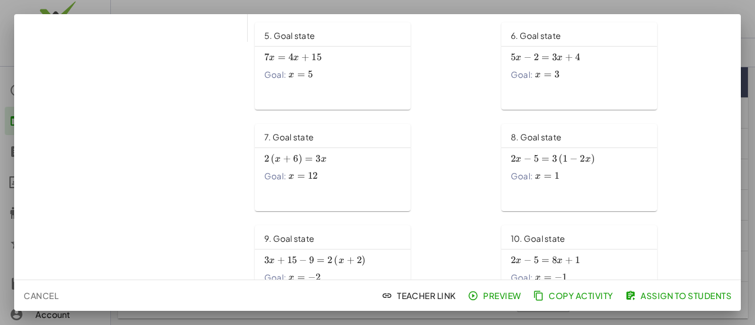
scroll to position [249, 0]
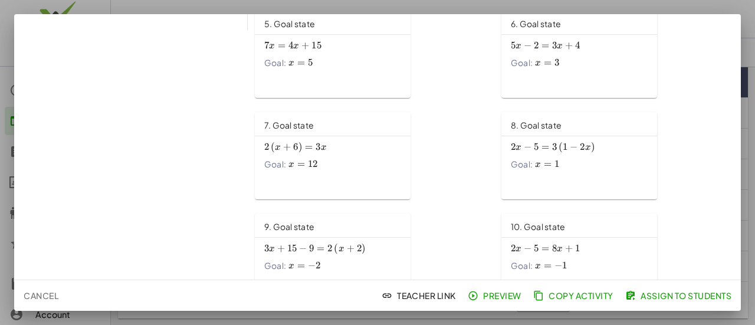
click at [745, 67] on div at bounding box center [377, 162] width 755 height 325
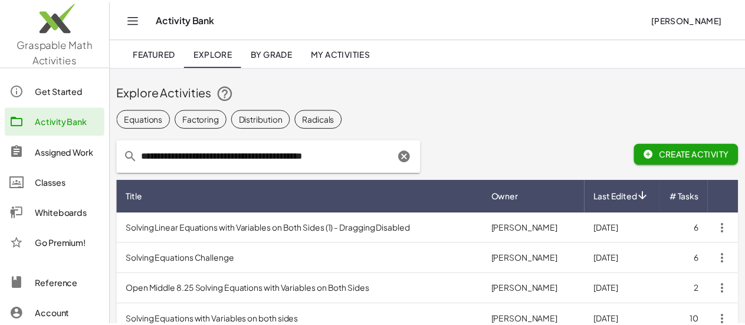
scroll to position [115, 0]
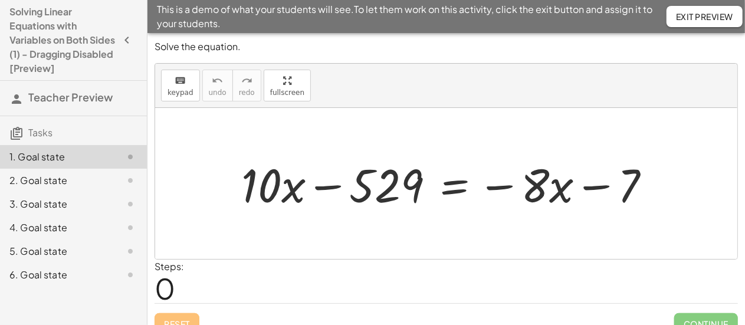
click at [341, 182] on div at bounding box center [450, 183] width 430 height 61
drag, startPoint x: 549, startPoint y: 193, endPoint x: 563, endPoint y: 189, distance: 14.7
click at [563, 189] on div at bounding box center [450, 183] width 430 height 61
click at [564, 186] on div at bounding box center [450, 183] width 430 height 61
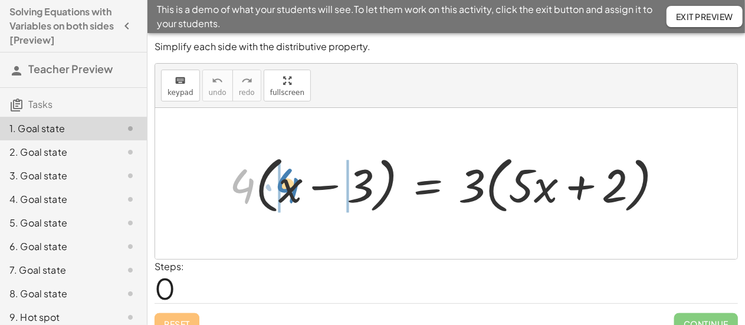
drag, startPoint x: 239, startPoint y: 187, endPoint x: 284, endPoint y: 186, distance: 44.8
click at [284, 186] on div at bounding box center [451, 184] width 455 height 68
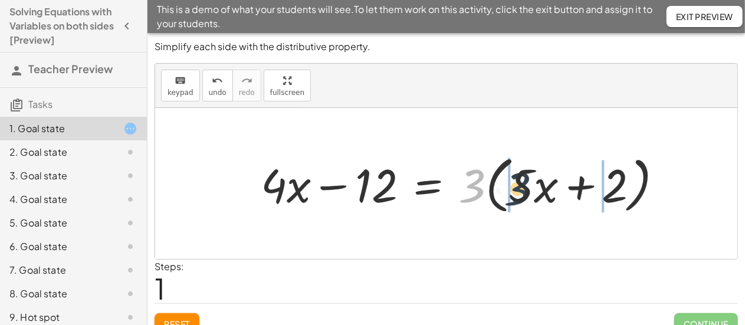
drag, startPoint x: 468, startPoint y: 176, endPoint x: 530, endPoint y: 180, distance: 61.5
click at [530, 180] on div at bounding box center [466, 184] width 423 height 68
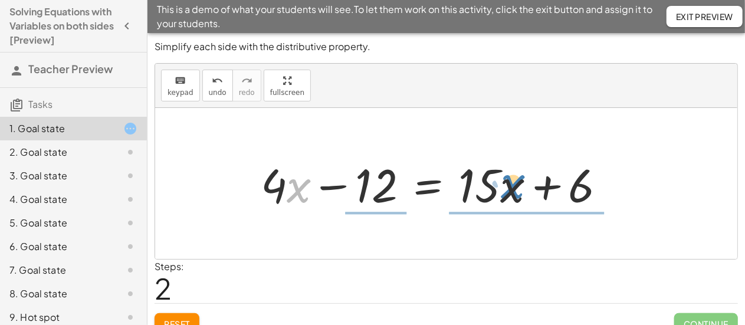
drag, startPoint x: 291, startPoint y: 190, endPoint x: 504, endPoint y: 186, distance: 212.9
click at [504, 186] on div at bounding box center [438, 183] width 366 height 61
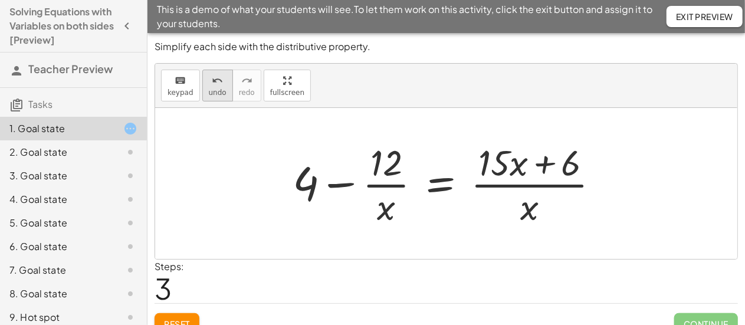
click at [219, 94] on span "undo" at bounding box center [218, 92] width 18 height 8
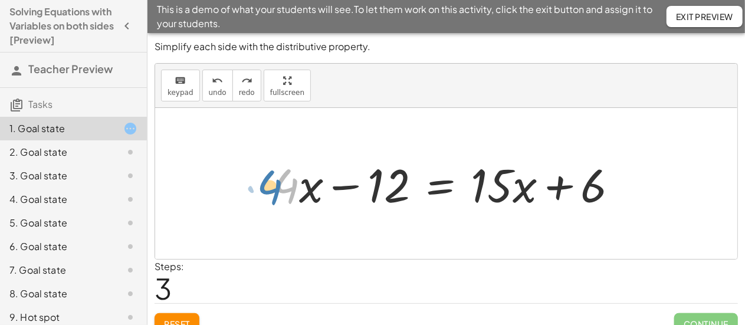
drag, startPoint x: 284, startPoint y: 180, endPoint x: 268, endPoint y: 181, distance: 16.6
click at [268, 181] on div at bounding box center [450, 183] width 366 height 61
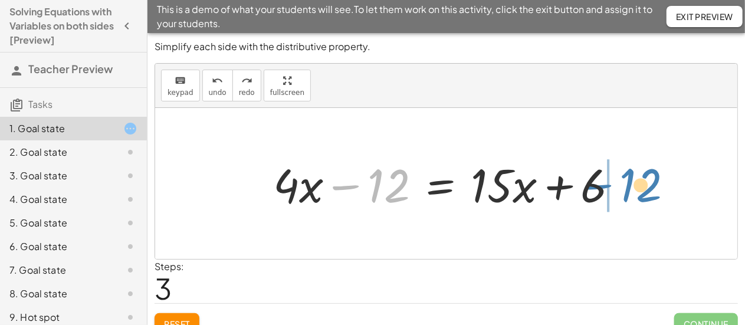
drag, startPoint x: 381, startPoint y: 185, endPoint x: 633, endPoint y: 183, distance: 252.4
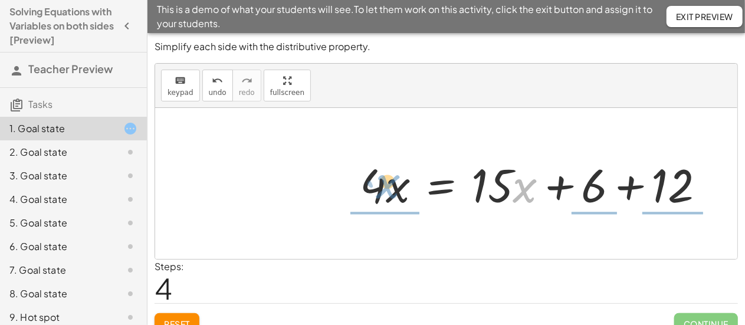
drag, startPoint x: 518, startPoint y: 189, endPoint x: 379, endPoint y: 185, distance: 138.7
click at [379, 185] on div at bounding box center [537, 183] width 366 height 61
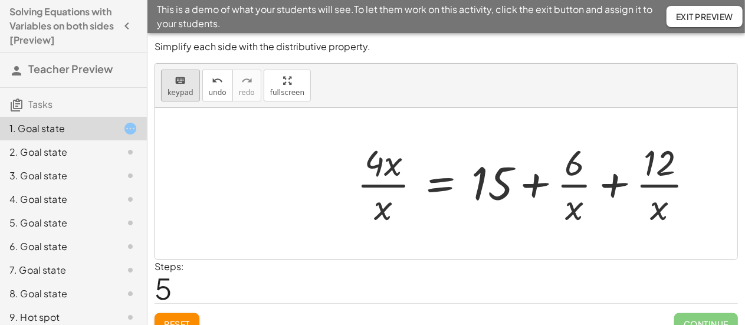
click at [193, 72] on button "keyboard keypad" at bounding box center [180, 86] width 39 height 32
click at [216, 77] on icon "undo" at bounding box center [217, 81] width 11 height 14
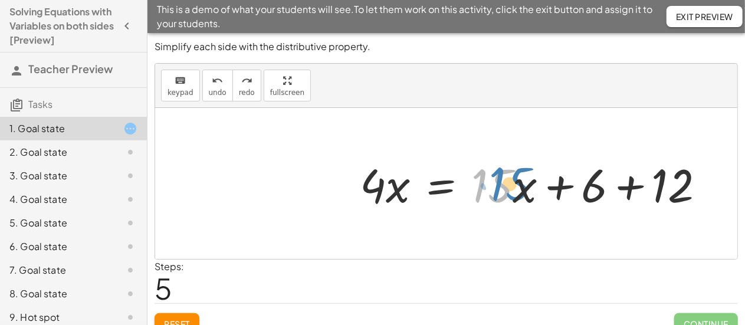
drag, startPoint x: 502, startPoint y: 186, endPoint x: 520, endPoint y: 185, distance: 17.8
click at [520, 185] on div at bounding box center [537, 183] width 366 height 61
click at [630, 188] on div at bounding box center [537, 183] width 366 height 61
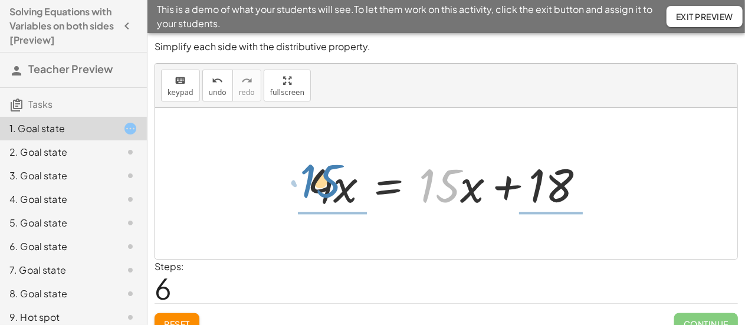
drag, startPoint x: 459, startPoint y: 189, endPoint x: 339, endPoint y: 185, distance: 119.8
click at [339, 185] on div at bounding box center [450, 183] width 298 height 61
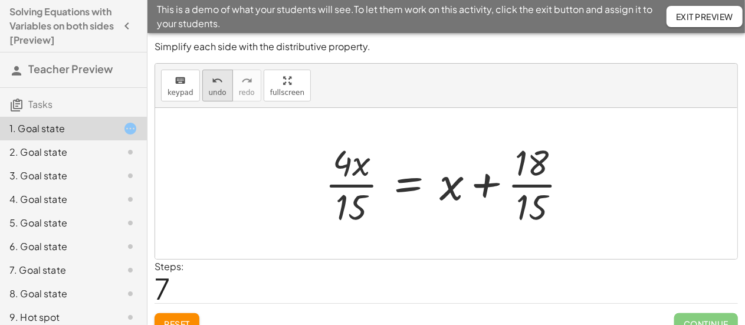
click at [212, 90] on span "undo" at bounding box center [218, 92] width 18 height 8
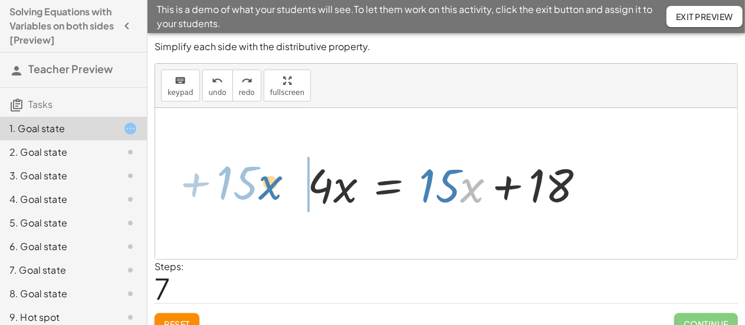
drag, startPoint x: 479, startPoint y: 189, endPoint x: 277, endPoint y: 186, distance: 202.3
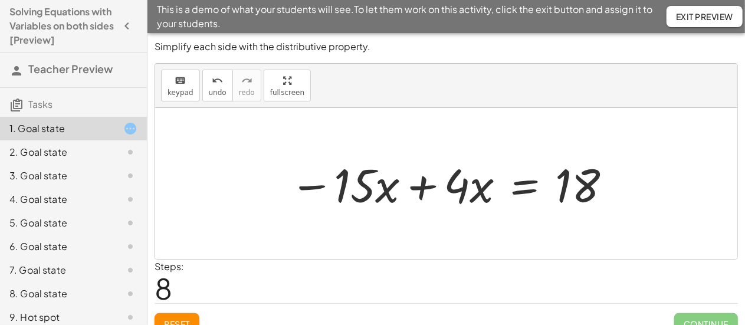
click at [425, 188] on div at bounding box center [451, 183] width 335 height 61
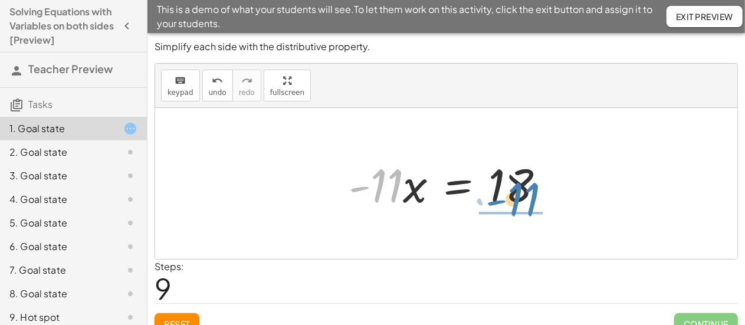
drag, startPoint x: 386, startPoint y: 194, endPoint x: 523, endPoint y: 208, distance: 138.1
click at [523, 208] on div at bounding box center [451, 183] width 217 height 61
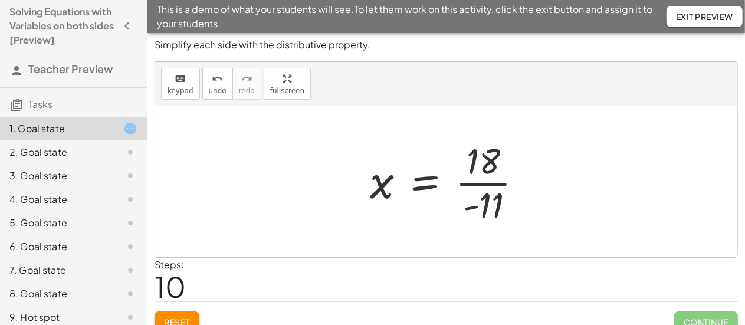
scroll to position [15, 0]
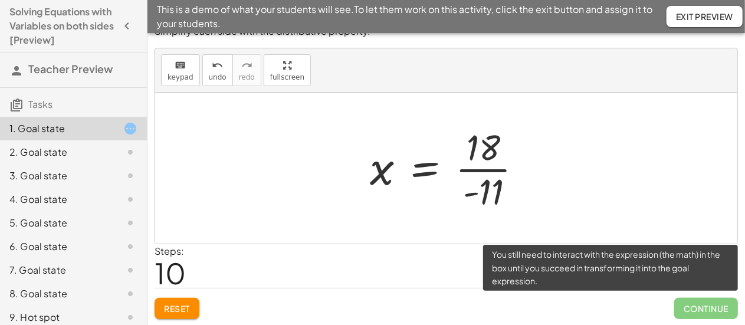
click at [696, 302] on span "Continue" at bounding box center [706, 308] width 64 height 21
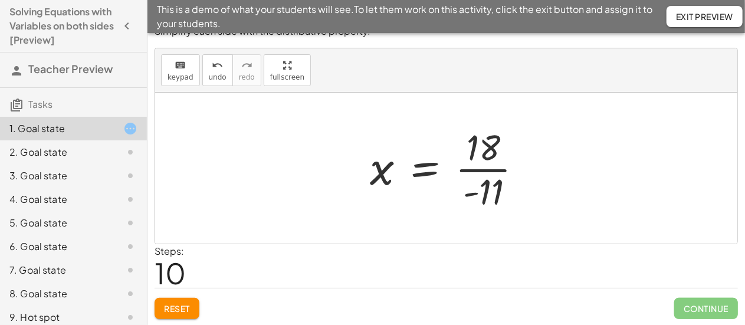
click at [492, 167] on div at bounding box center [451, 168] width 174 height 91
click at [492, 173] on div at bounding box center [451, 168] width 174 height 91
click at [169, 298] on button "Reset" at bounding box center [177, 308] width 45 height 21
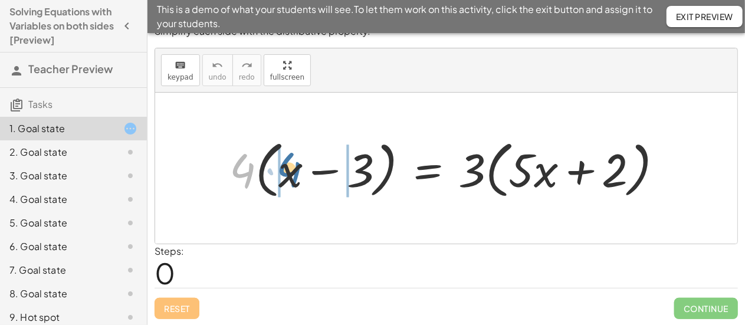
drag, startPoint x: 249, startPoint y: 165, endPoint x: 296, endPoint y: 163, distance: 47.2
click at [296, 163] on div at bounding box center [451, 168] width 455 height 68
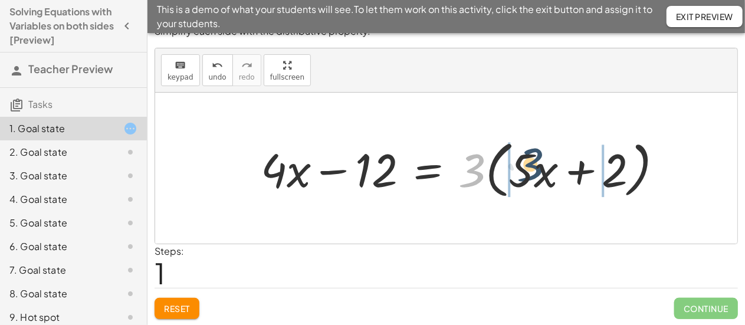
drag, startPoint x: 475, startPoint y: 157, endPoint x: 536, endPoint y: 152, distance: 61.0
click at [536, 152] on div at bounding box center [466, 168] width 423 height 68
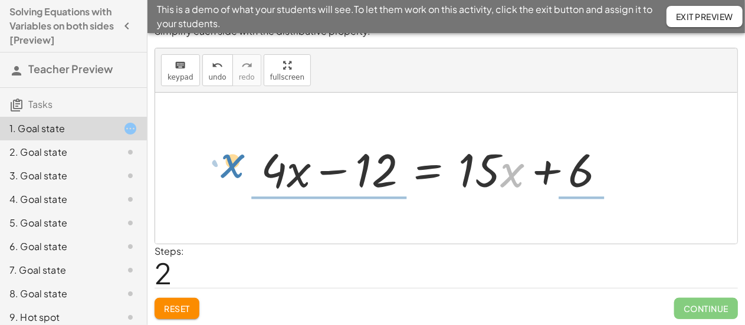
drag, startPoint x: 508, startPoint y: 173, endPoint x: 229, endPoint y: 163, distance: 279.7
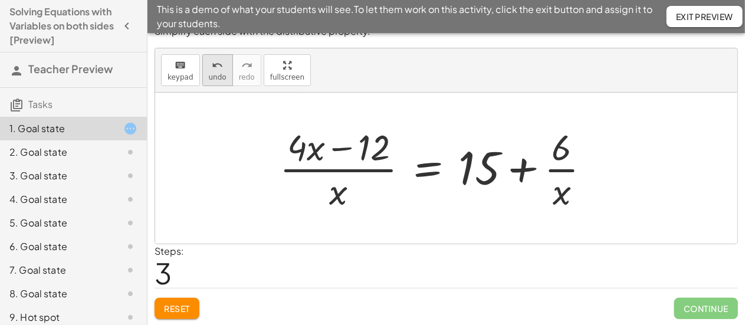
click at [212, 63] on icon "undo" at bounding box center [217, 65] width 11 height 14
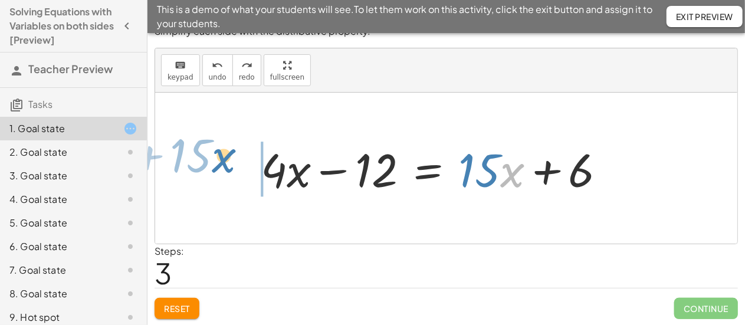
drag, startPoint x: 513, startPoint y: 172, endPoint x: 225, endPoint y: 157, distance: 288.7
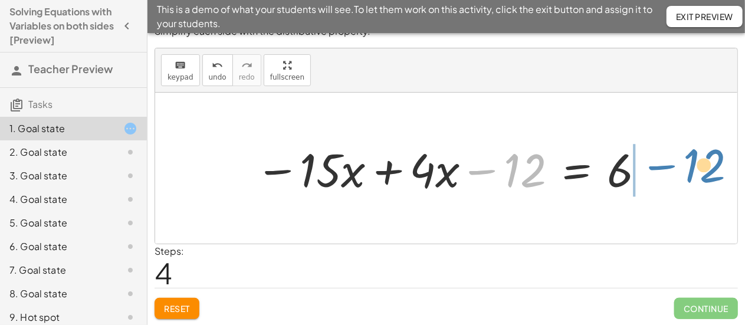
drag, startPoint x: 511, startPoint y: 170, endPoint x: 689, endPoint y: 165, distance: 178.8
click at [689, 165] on div "· 4 · ( + x − 3 ) = · 3 · ( + · 5 · x + 2 ) + · 4 · x − · 4 · 3 = · 3 · ( + · 5…" at bounding box center [446, 168] width 582 height 151
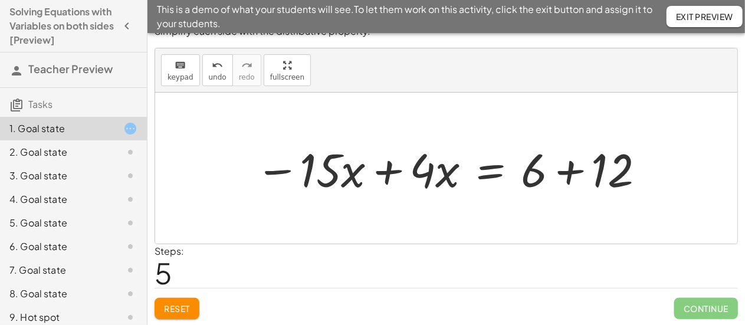
click at [572, 174] on div at bounding box center [450, 168] width 403 height 61
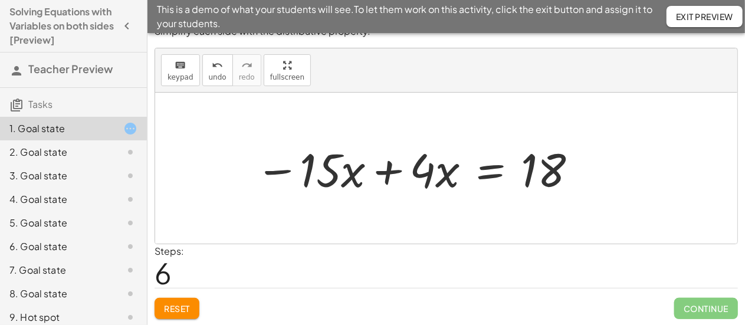
click at [384, 169] on div at bounding box center [416, 168] width 335 height 61
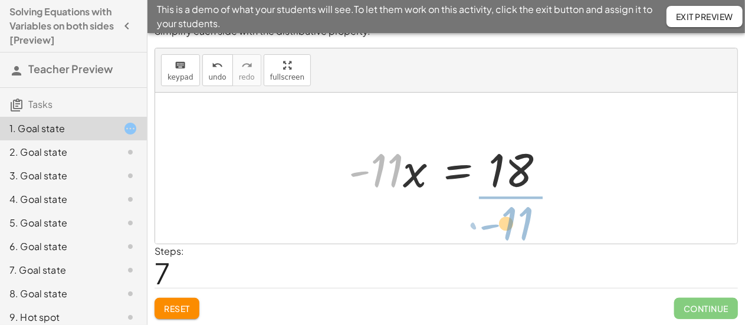
drag, startPoint x: 379, startPoint y: 175, endPoint x: 510, endPoint y: 228, distance: 141.3
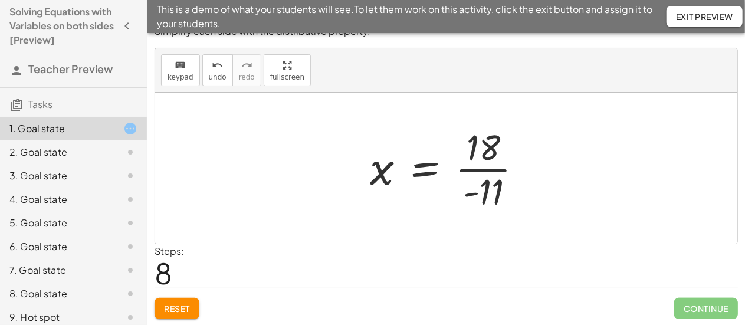
click at [492, 169] on div at bounding box center [451, 168] width 174 height 91
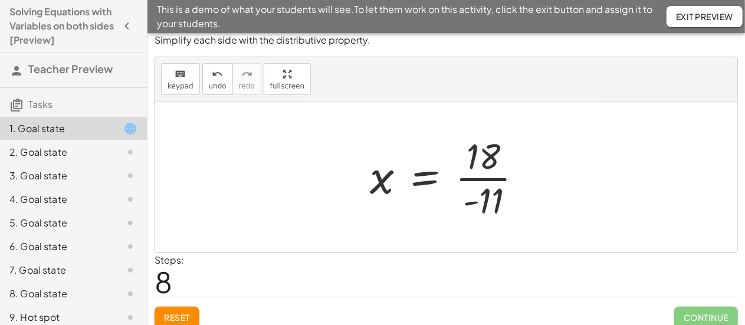
scroll to position [0, 0]
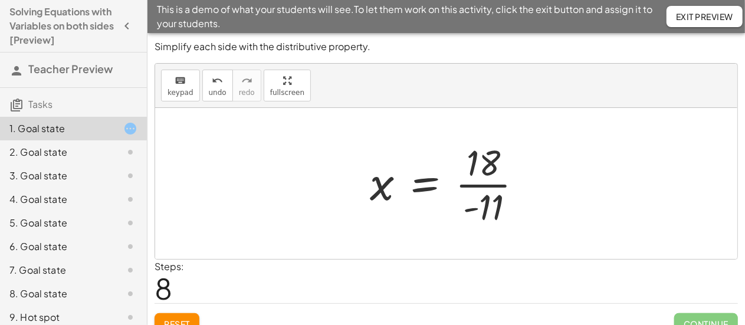
click at [180, 319] on span "Reset" at bounding box center [177, 323] width 26 height 11
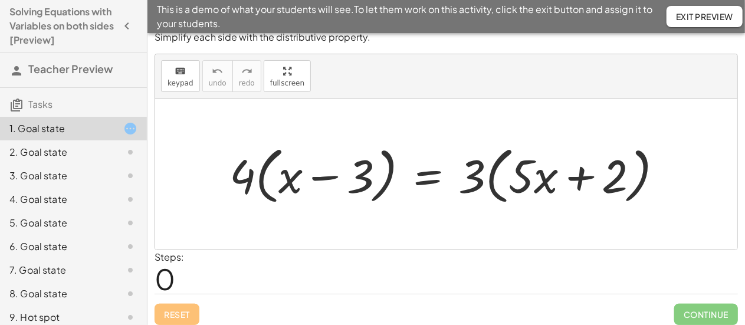
scroll to position [15, 0]
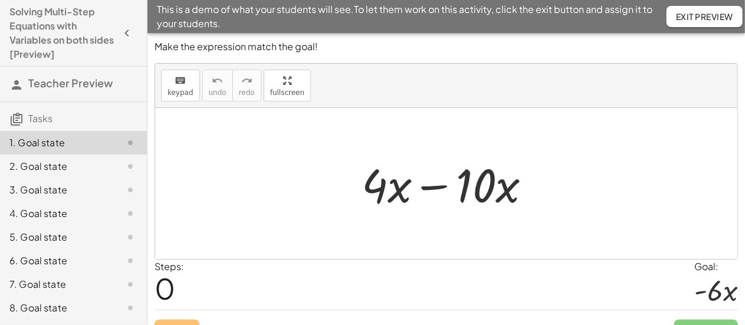
click at [86, 189] on div "3. Goal state" at bounding box center [56, 190] width 95 height 14
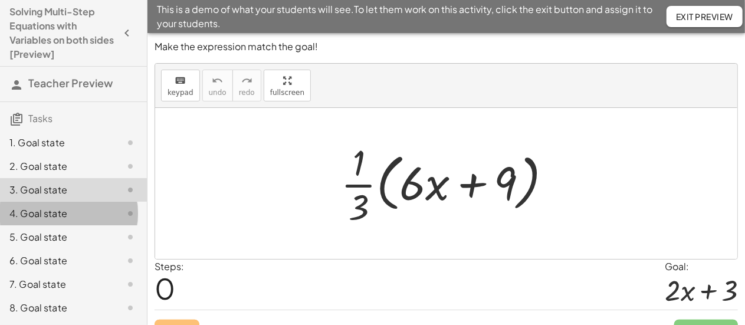
click at [72, 214] on div "4. Goal state" at bounding box center [56, 213] width 95 height 14
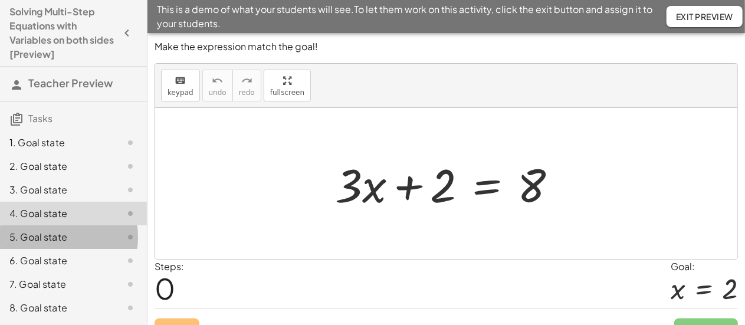
click at [72, 233] on div "5. Goal state" at bounding box center [56, 237] width 95 height 14
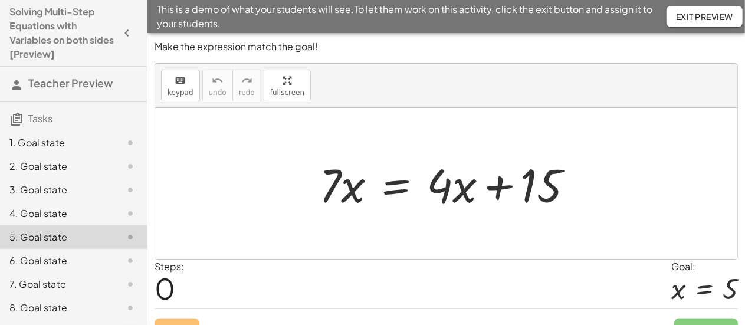
click at [74, 254] on div "6. Goal state" at bounding box center [56, 261] width 95 height 14
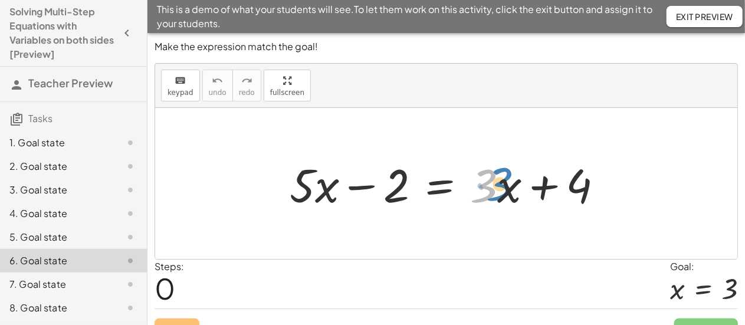
drag, startPoint x: 486, startPoint y: 181, endPoint x: 502, endPoint y: 179, distance: 16.6
click at [502, 179] on div at bounding box center [451, 183] width 334 height 61
drag, startPoint x: 507, startPoint y: 186, endPoint x: 530, endPoint y: 179, distance: 23.5
click at [530, 179] on div at bounding box center [451, 183] width 334 height 61
click at [311, 192] on div at bounding box center [451, 183] width 334 height 61
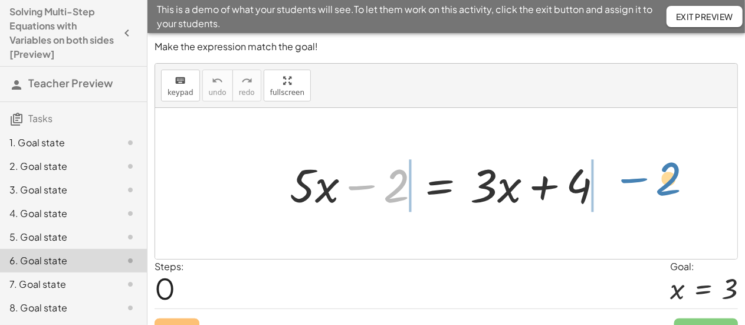
drag, startPoint x: 396, startPoint y: 182, endPoint x: 669, endPoint y: 175, distance: 272.5
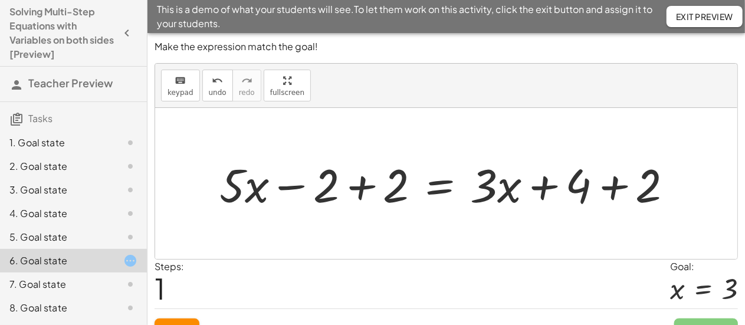
click at [359, 189] on div at bounding box center [450, 183] width 474 height 61
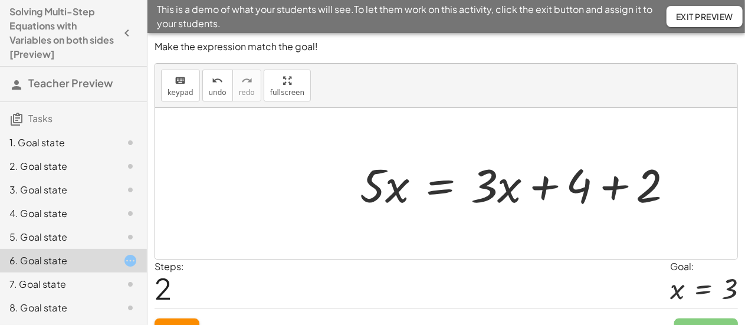
click at [616, 188] on div at bounding box center [521, 183] width 334 height 61
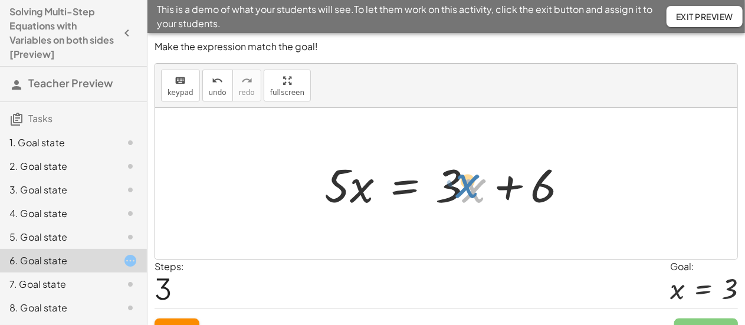
click at [478, 187] on div at bounding box center [450, 183] width 265 height 61
drag, startPoint x: 340, startPoint y: 189, endPoint x: 347, endPoint y: 194, distance: 8.0
click at [347, 194] on div at bounding box center [450, 183] width 265 height 61
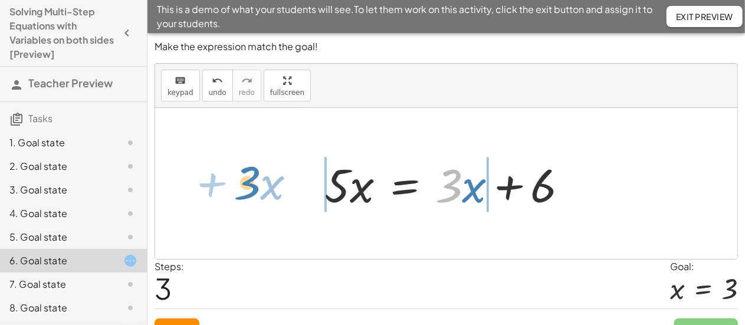
drag, startPoint x: 454, startPoint y: 186, endPoint x: 252, endPoint y: 183, distance: 201.7
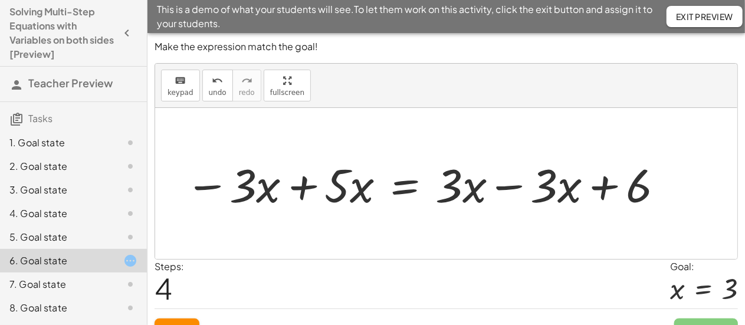
click at [300, 186] on div at bounding box center [424, 183] width 491 height 61
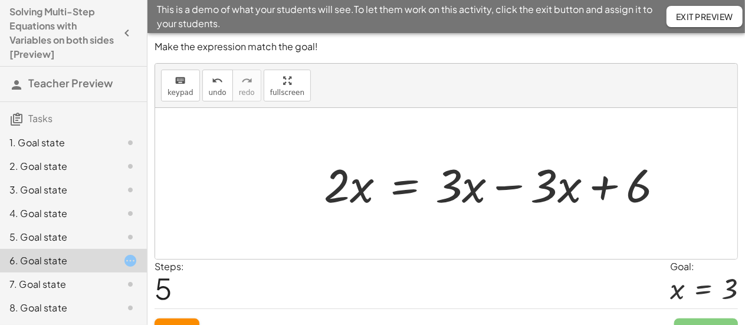
click at [513, 185] on div at bounding box center [498, 183] width 360 height 61
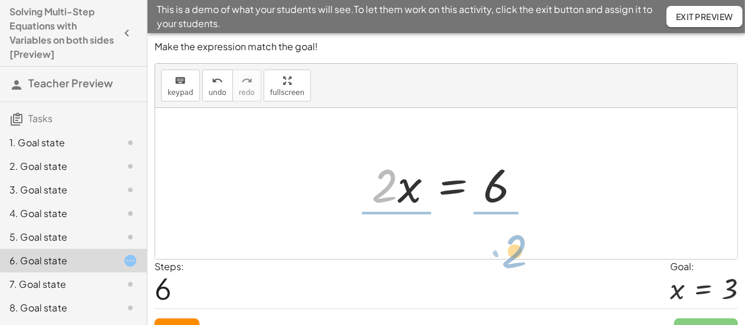
drag, startPoint x: 383, startPoint y: 194, endPoint x: 514, endPoint y: 258, distance: 145.8
click at [0, 0] on div "Make the expression match the goal! keyboard keypad undo undo redo redo fullscr…" at bounding box center [0, 0] width 0 height 0
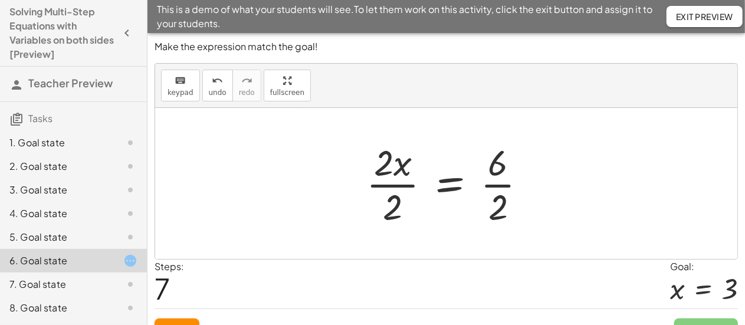
click at [406, 185] on div at bounding box center [451, 183] width 182 height 91
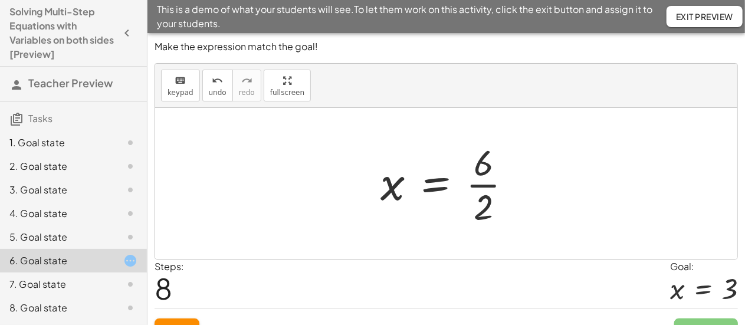
click at [489, 185] on div at bounding box center [450, 183] width 153 height 91
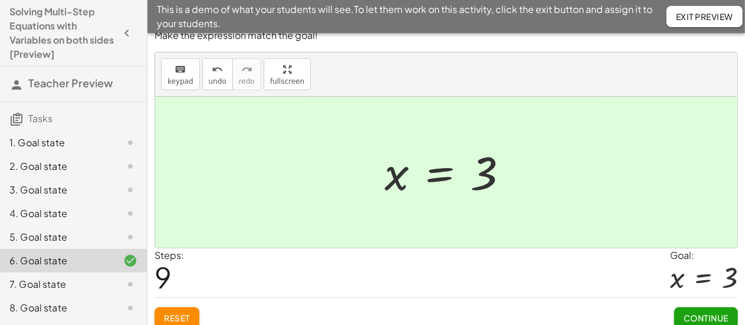
scroll to position [20, 0]
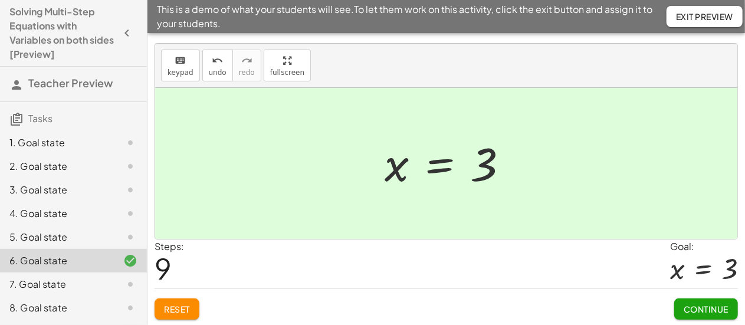
click at [693, 307] on span "Continue" at bounding box center [705, 309] width 45 height 11
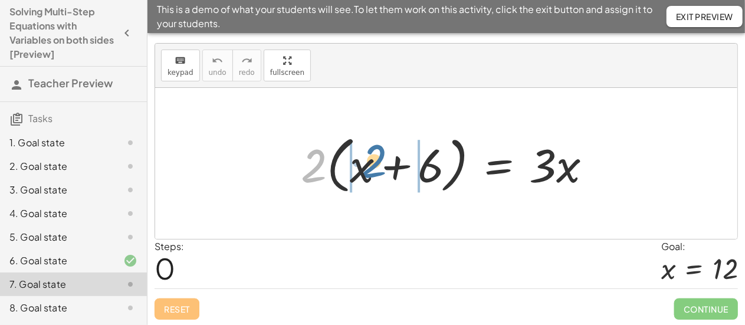
drag, startPoint x: 317, startPoint y: 157, endPoint x: 377, endPoint y: 153, distance: 60.9
click at [377, 153] on div at bounding box center [451, 164] width 312 height 68
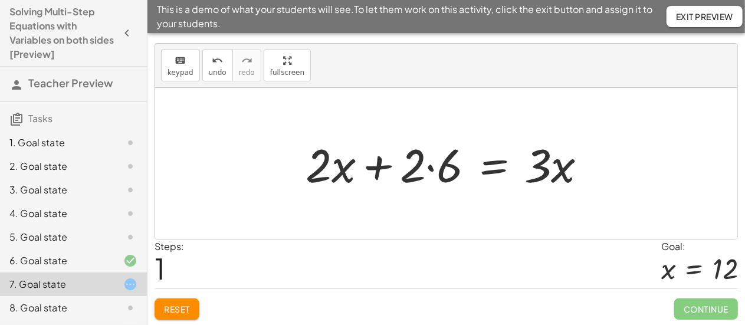
click at [428, 166] on div at bounding box center [451, 163] width 303 height 61
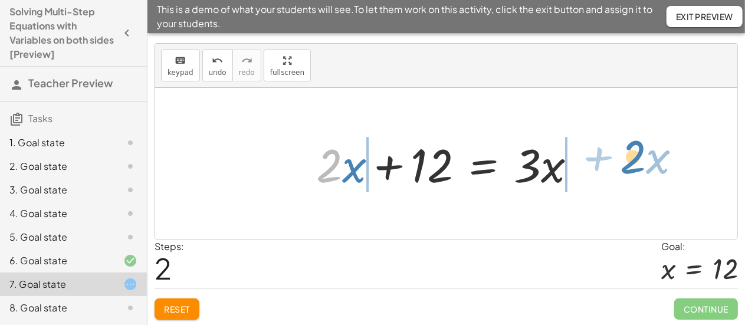
drag, startPoint x: 330, startPoint y: 167, endPoint x: 635, endPoint y: 158, distance: 304.4
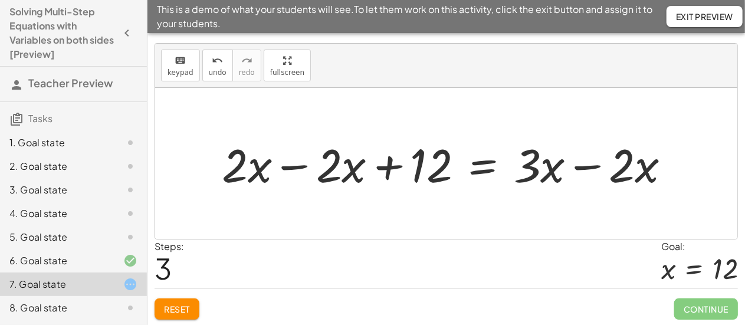
click at [301, 165] on div at bounding box center [450, 163] width 469 height 61
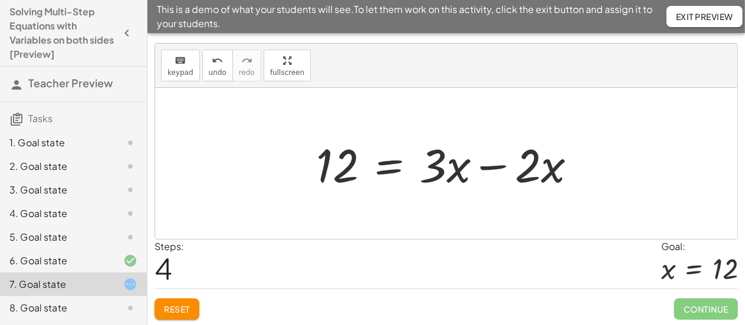
click at [486, 163] on div at bounding box center [450, 163] width 281 height 61
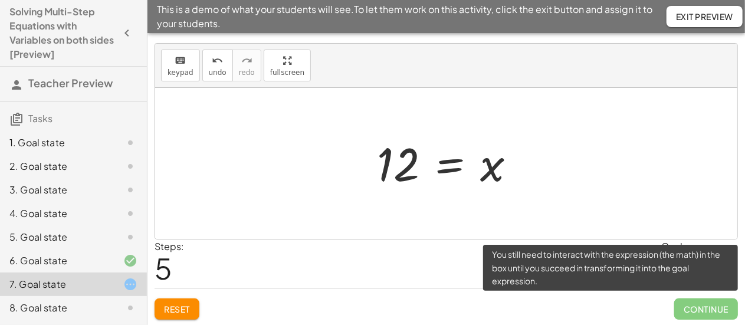
click at [710, 308] on span "Continue" at bounding box center [706, 308] width 64 height 21
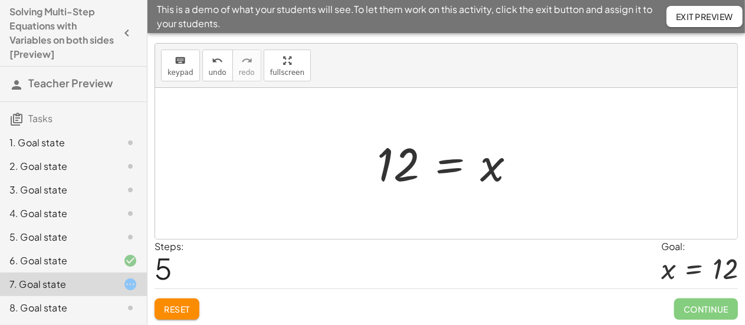
click at [461, 169] on div at bounding box center [451, 163] width 160 height 58
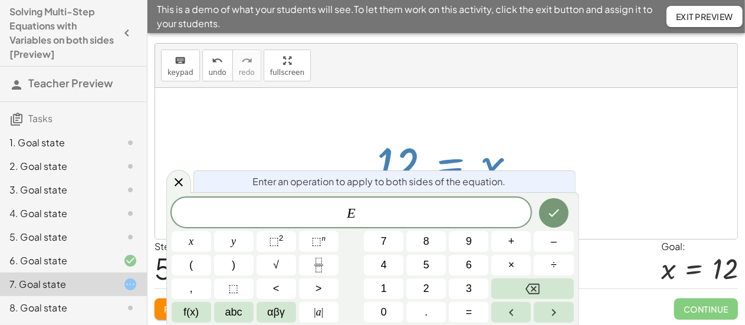
click at [570, 181] on div "Enter an operation to apply to both sides of the equation." at bounding box center [384, 181] width 382 height 22
click at [560, 212] on icon "Done" at bounding box center [554, 213] width 14 height 14
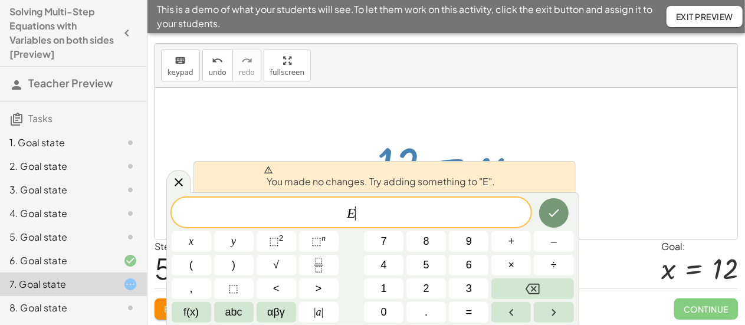
click at [616, 180] on div at bounding box center [446, 163] width 582 height 151
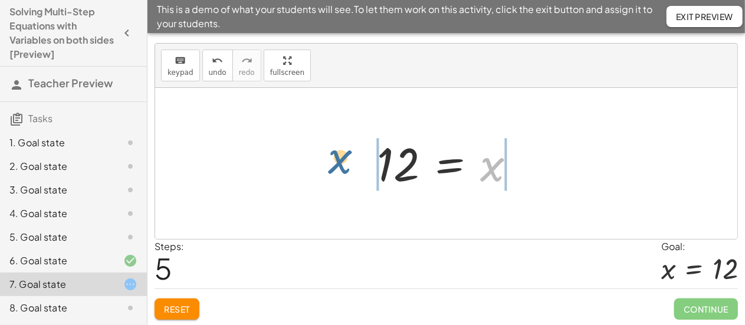
drag, startPoint x: 490, startPoint y: 174, endPoint x: 327, endPoint y: 162, distance: 163.8
click at [327, 162] on div "· 2 · ( + x + 6 ) = · 3 · x + · 2 · x + · 2 · 6 = · 3 · x + · 2 · x + 12 = · 3 …" at bounding box center [446, 163] width 582 height 151
click at [327, 162] on div at bounding box center [424, 163] width 333 height 61
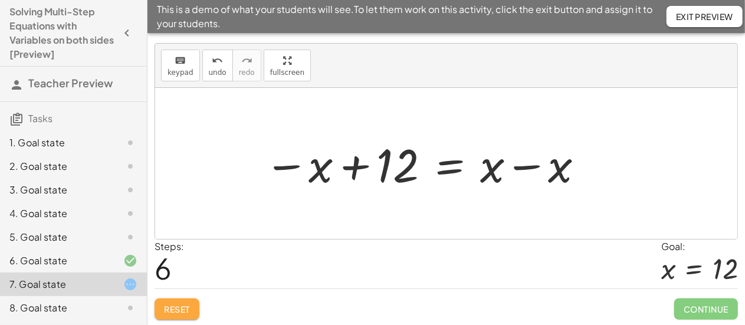
click at [181, 304] on span "Reset" at bounding box center [177, 309] width 26 height 11
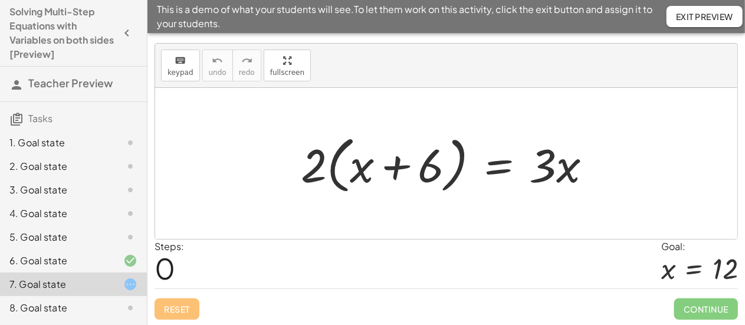
scroll to position [46, 0]
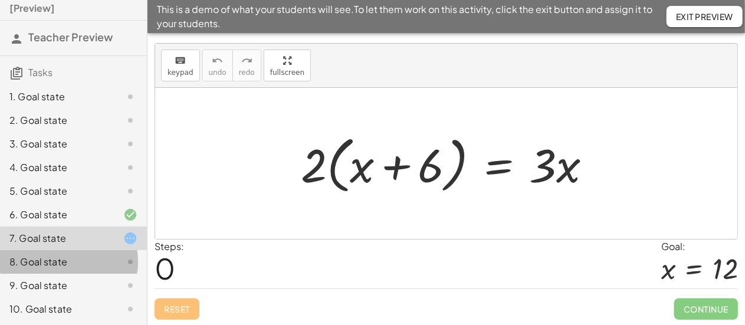
click at [80, 258] on div "8. Goal state" at bounding box center [56, 262] width 95 height 14
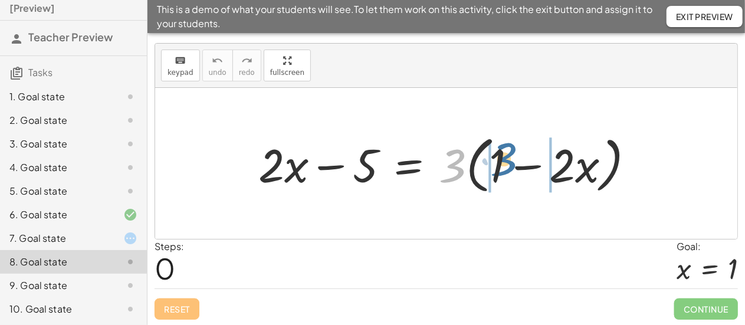
drag, startPoint x: 456, startPoint y: 153, endPoint x: 509, endPoint y: 146, distance: 52.9
click at [509, 146] on div at bounding box center [450, 164] width 397 height 68
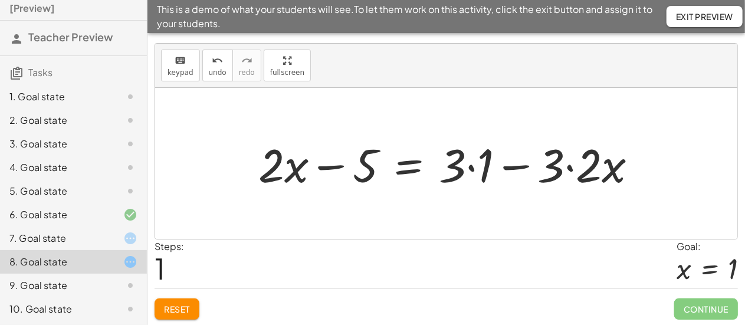
click at [478, 166] on div at bounding box center [452, 163] width 400 height 61
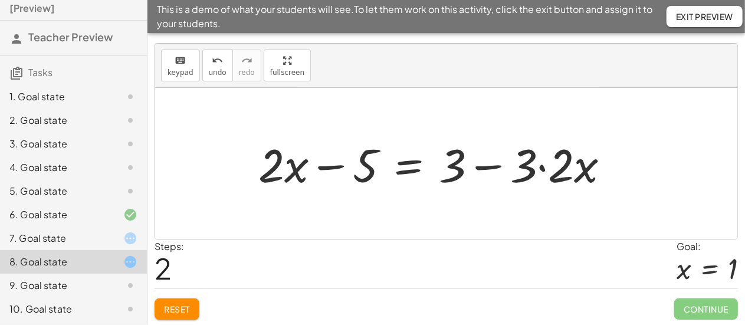
click at [544, 169] on div at bounding box center [438, 163] width 373 height 61
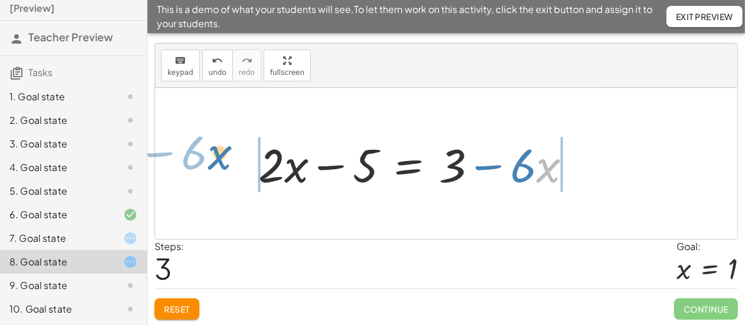
drag, startPoint x: 547, startPoint y: 168, endPoint x: 218, endPoint y: 155, distance: 329.3
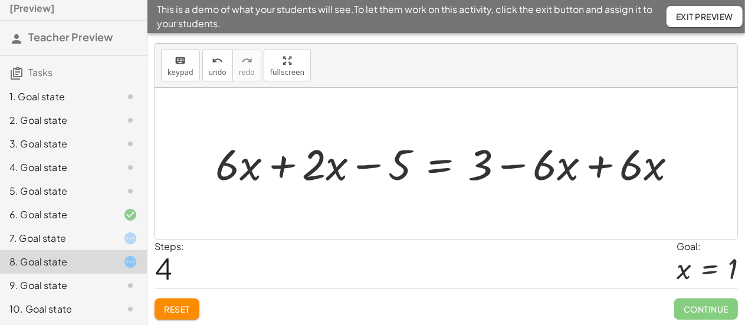
click at [283, 165] on div at bounding box center [450, 163] width 483 height 56
click at [600, 168] on div at bounding box center [493, 163] width 399 height 56
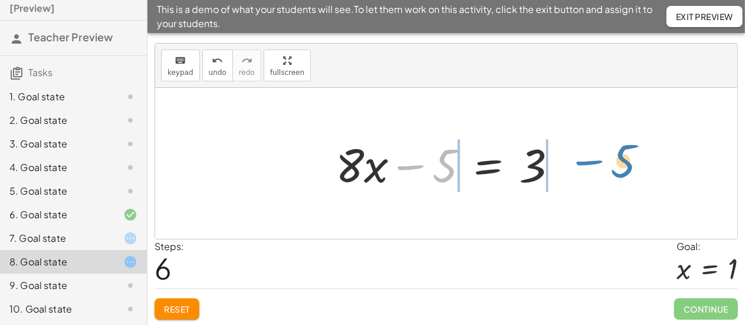
drag, startPoint x: 446, startPoint y: 162, endPoint x: 625, endPoint y: 157, distance: 178.7
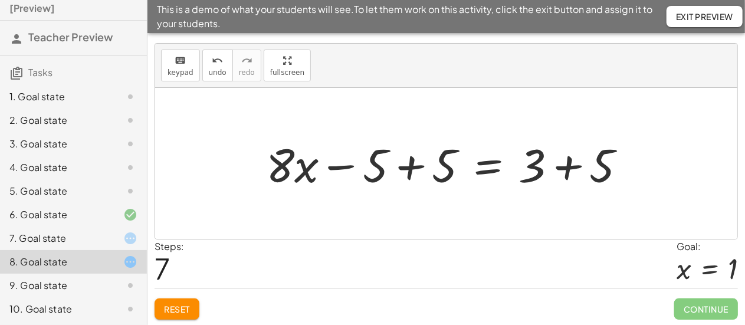
click at [416, 166] on div at bounding box center [451, 163] width 382 height 61
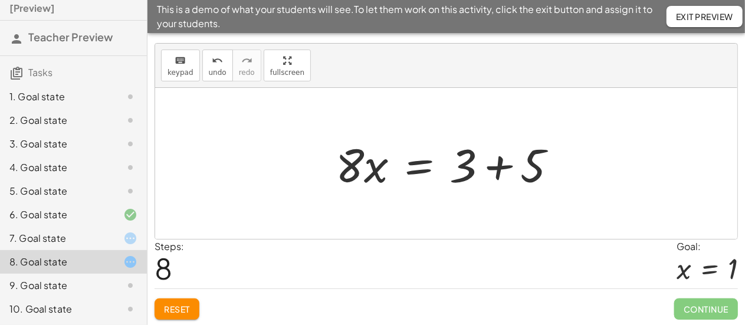
click at [567, 165] on div at bounding box center [451, 163] width 242 height 61
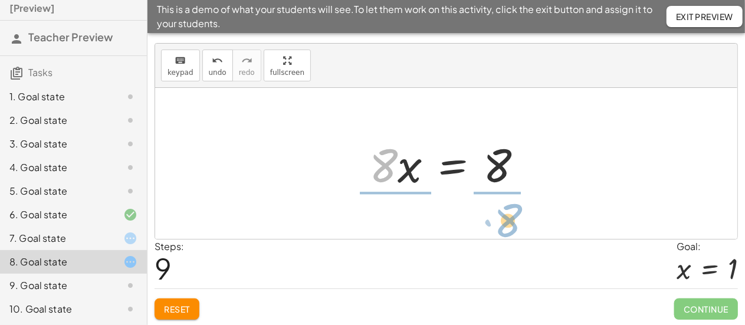
drag, startPoint x: 387, startPoint y: 166, endPoint x: 512, endPoint y: 220, distance: 136.8
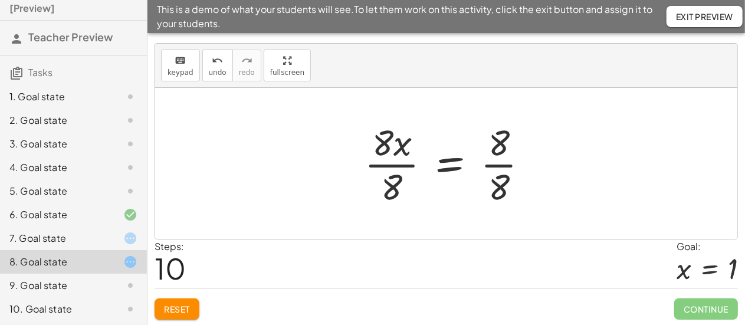
click at [397, 166] on div at bounding box center [451, 163] width 185 height 91
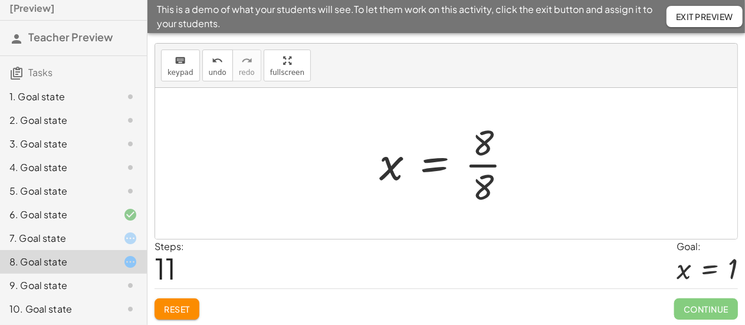
click at [485, 166] on div at bounding box center [450, 163] width 155 height 91
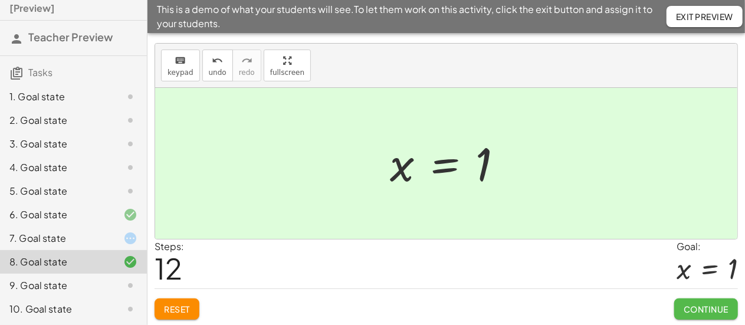
click at [725, 310] on span "Continue" at bounding box center [705, 309] width 45 height 11
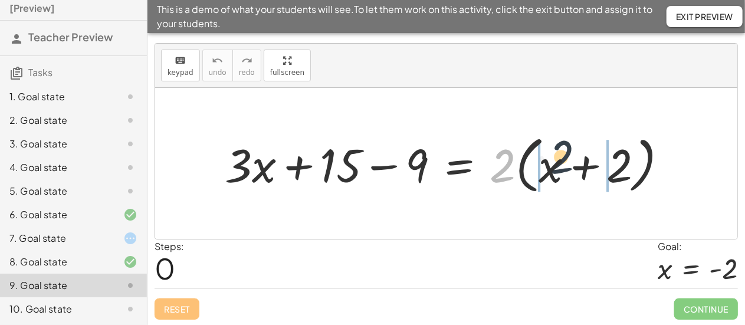
drag, startPoint x: 499, startPoint y: 157, endPoint x: 565, endPoint y: 152, distance: 65.7
click at [565, 152] on div at bounding box center [451, 164] width 464 height 68
